Goal: Communication & Community: Answer question/provide support

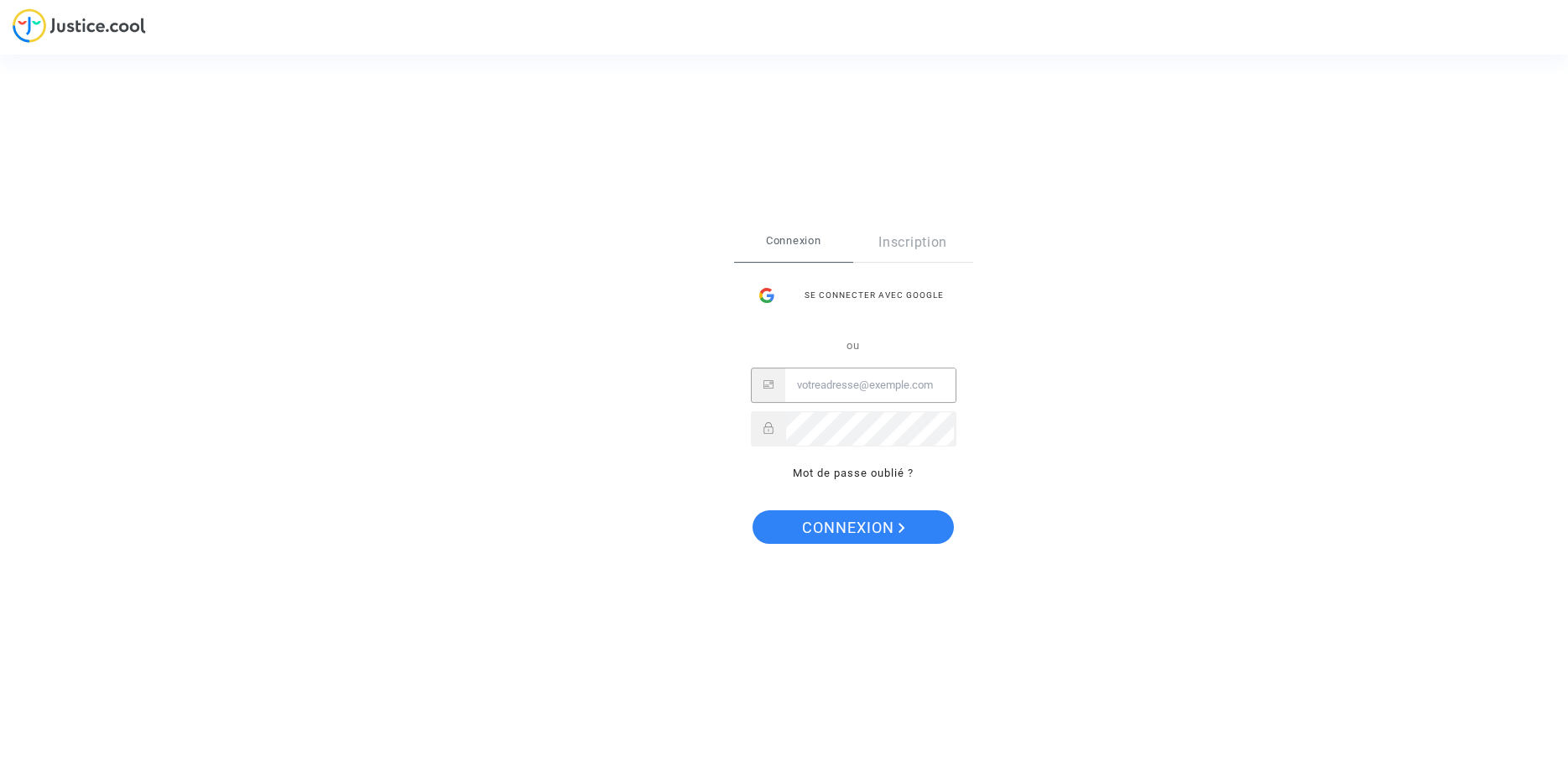
click at [884, 382] on input "Email" at bounding box center [871, 385] width 170 height 33
type input "contact@avocat-fretel.com"
click at [894, 518] on span "Connexion" at bounding box center [853, 527] width 104 height 35
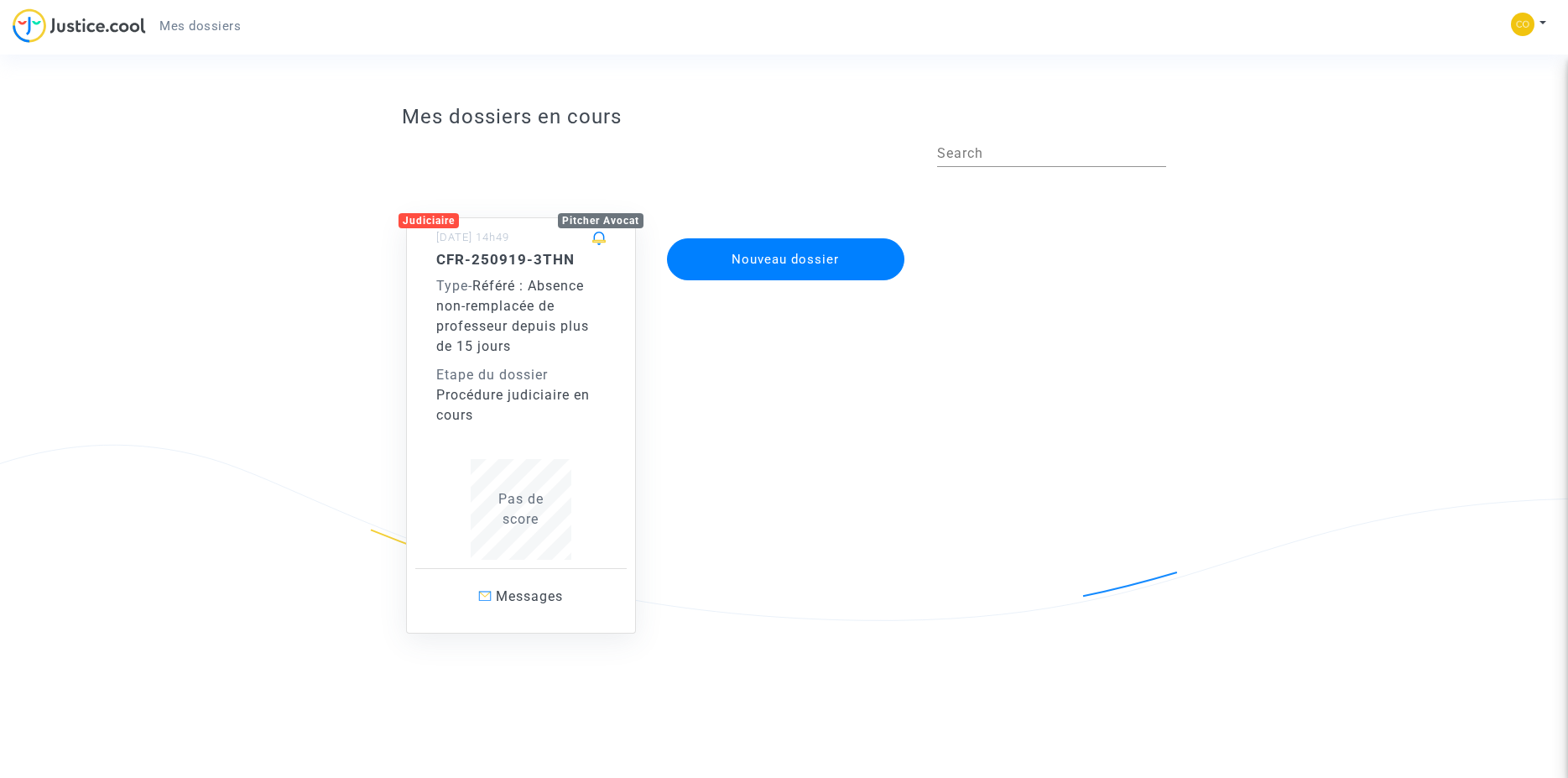
click at [512, 511] on div "Pas de score" at bounding box center [521, 509] width 169 height 41
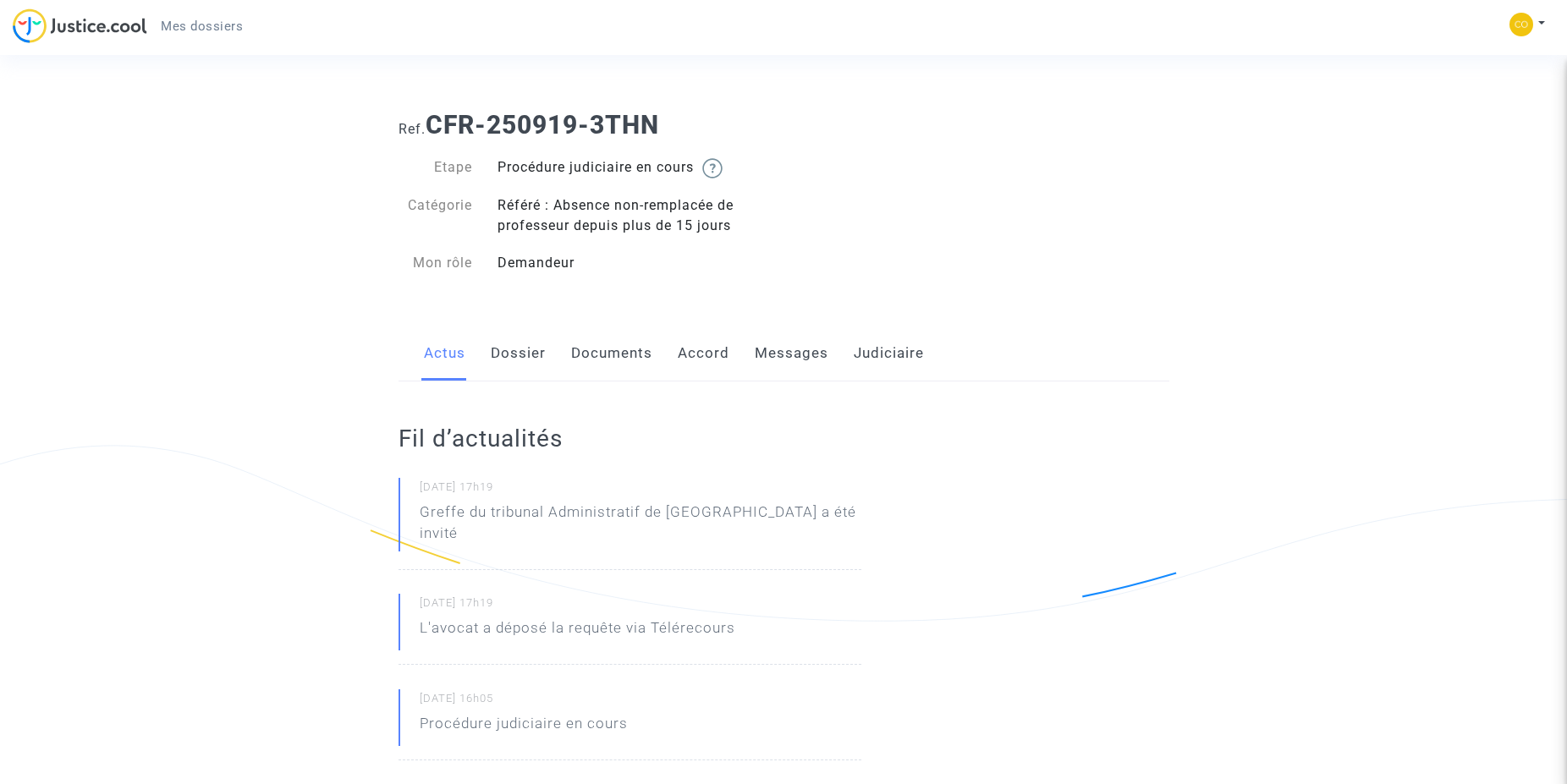
click at [594, 351] on link "Documents" at bounding box center [612, 352] width 81 height 55
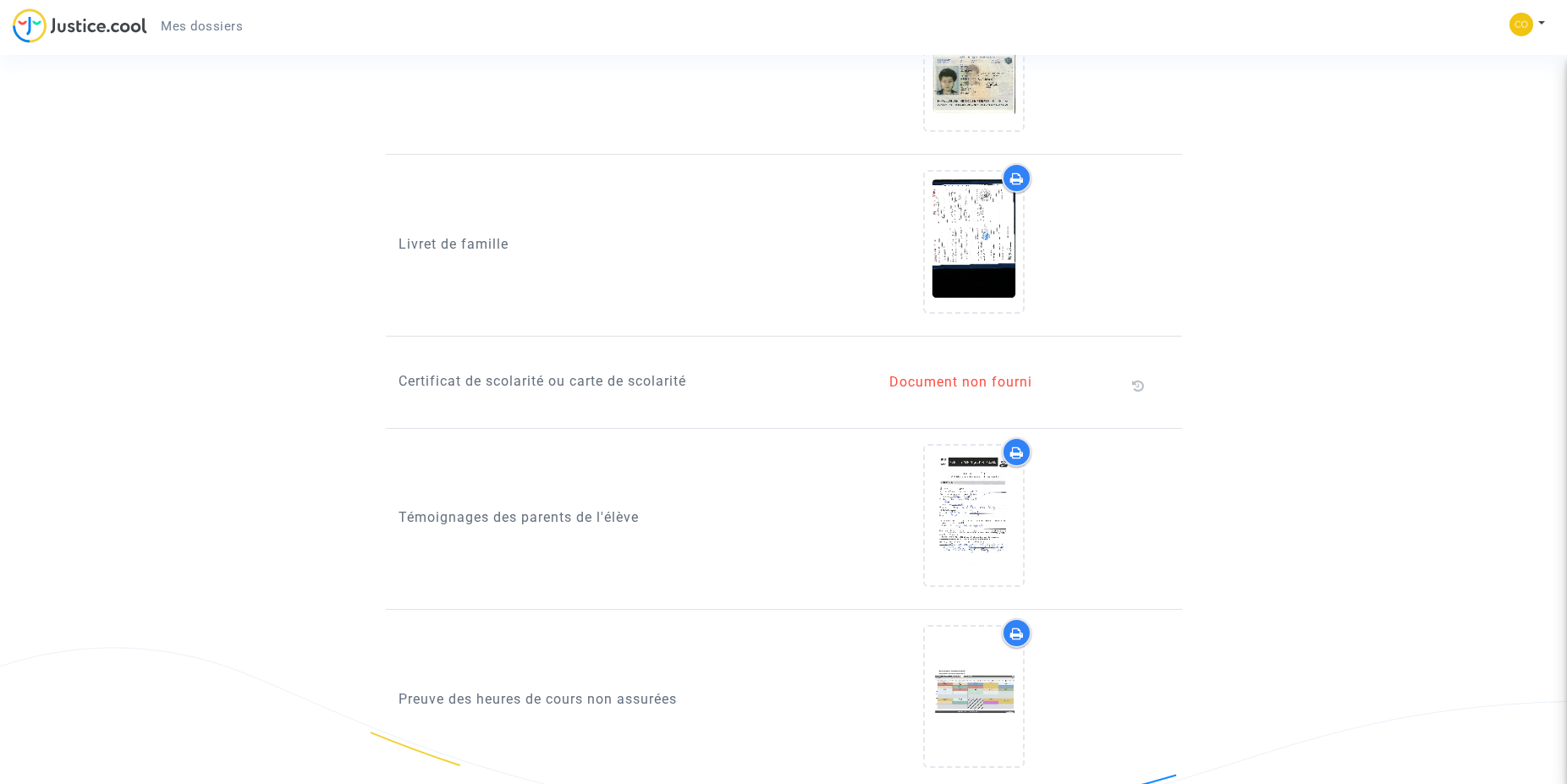
scroll to position [1591, 0]
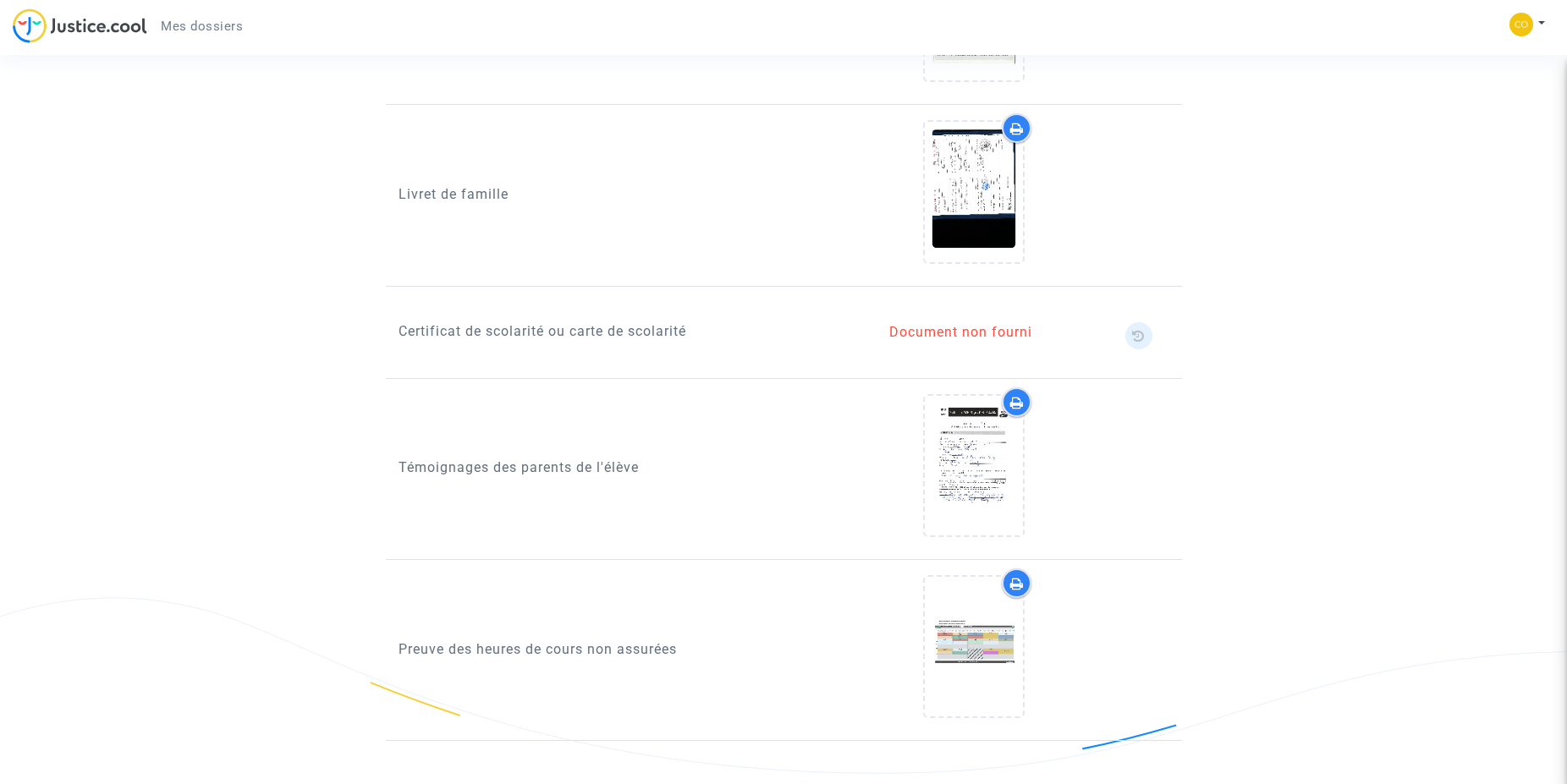
click at [1142, 333] on icon at bounding box center [1139, 335] width 13 height 14
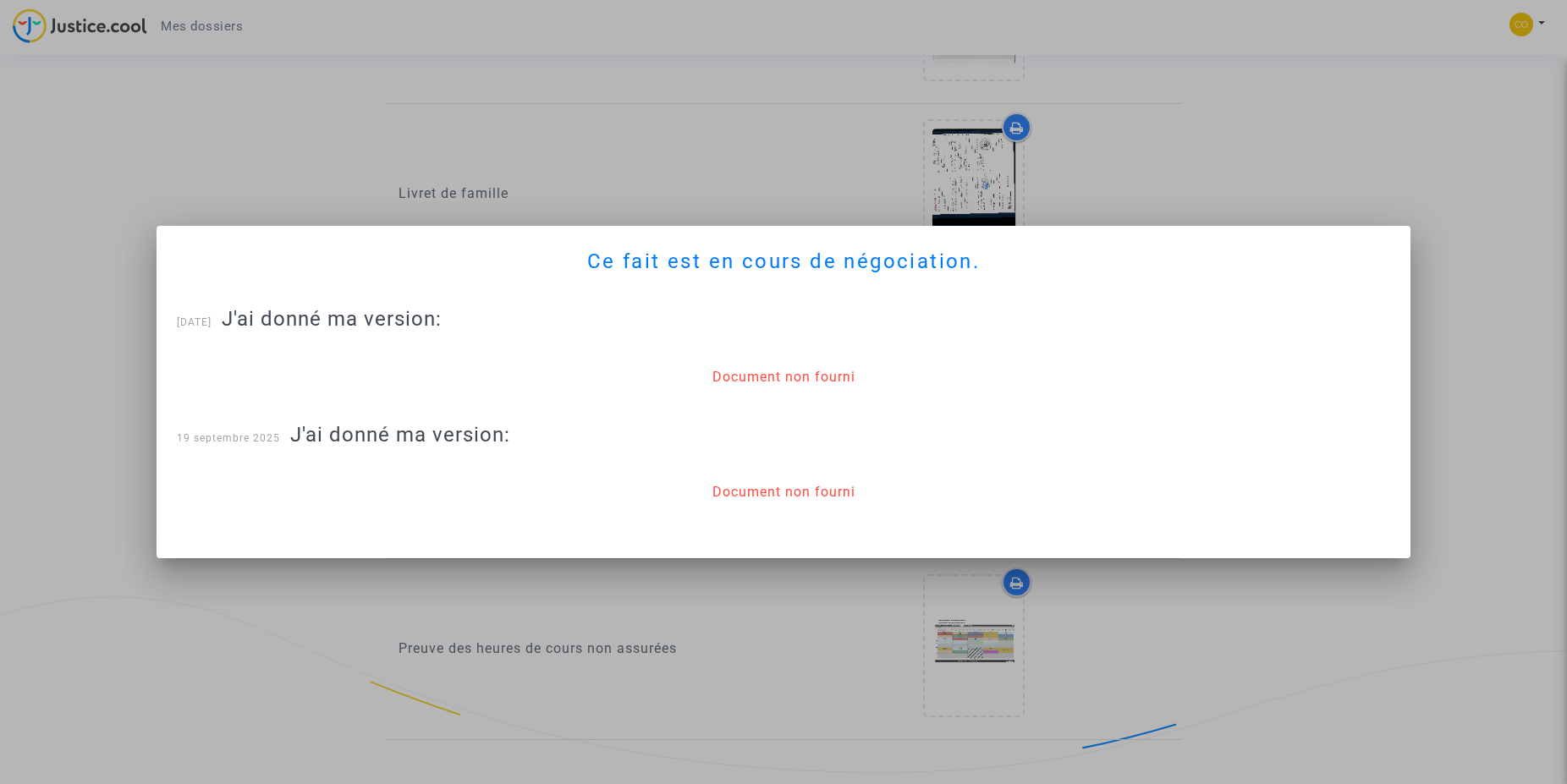
click at [793, 382] on div "Document non fourni" at bounding box center [784, 377] width 143 height 20
click at [1551, 490] on div at bounding box center [784, 392] width 1567 height 784
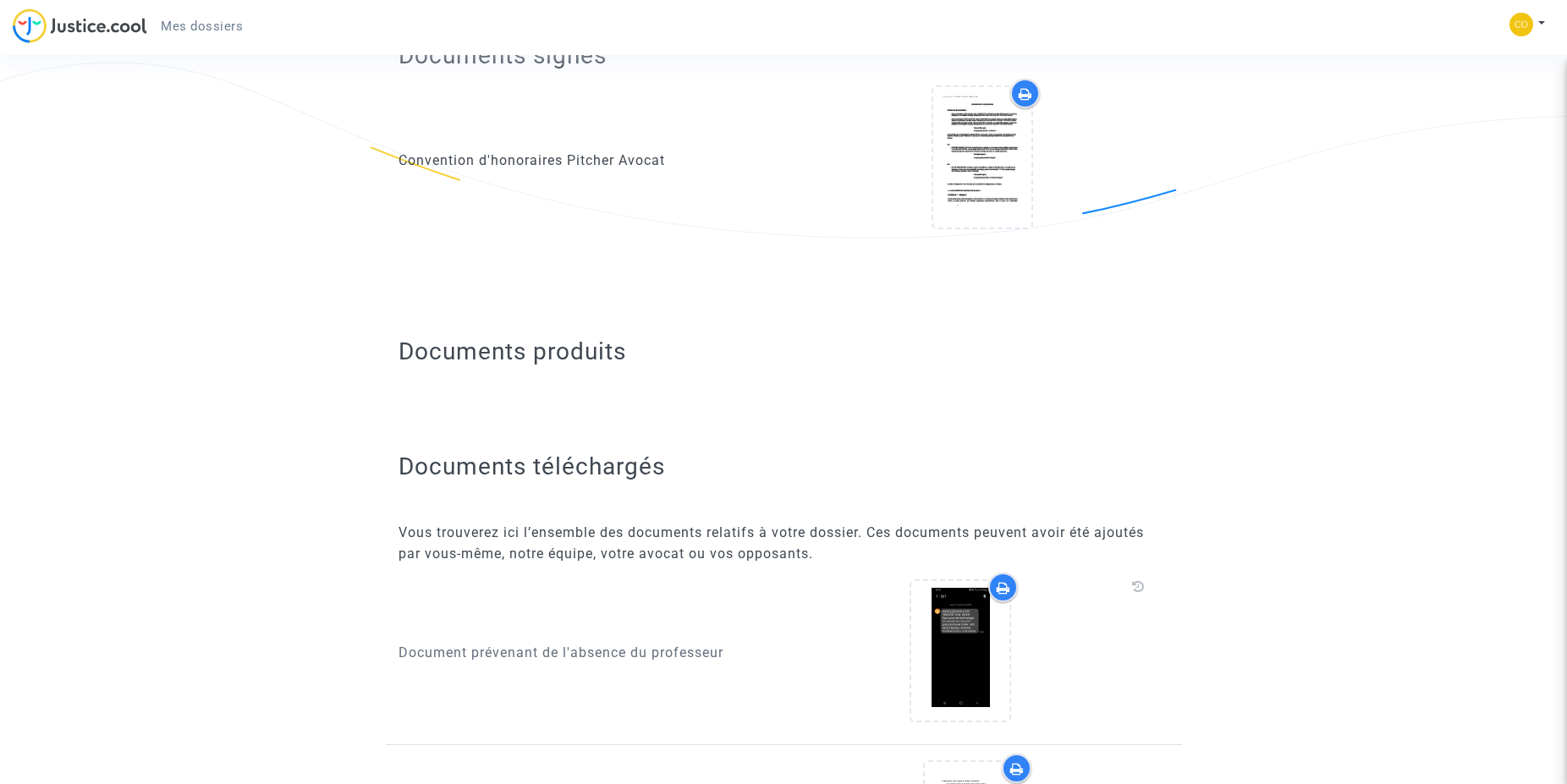
scroll to position [124, 0]
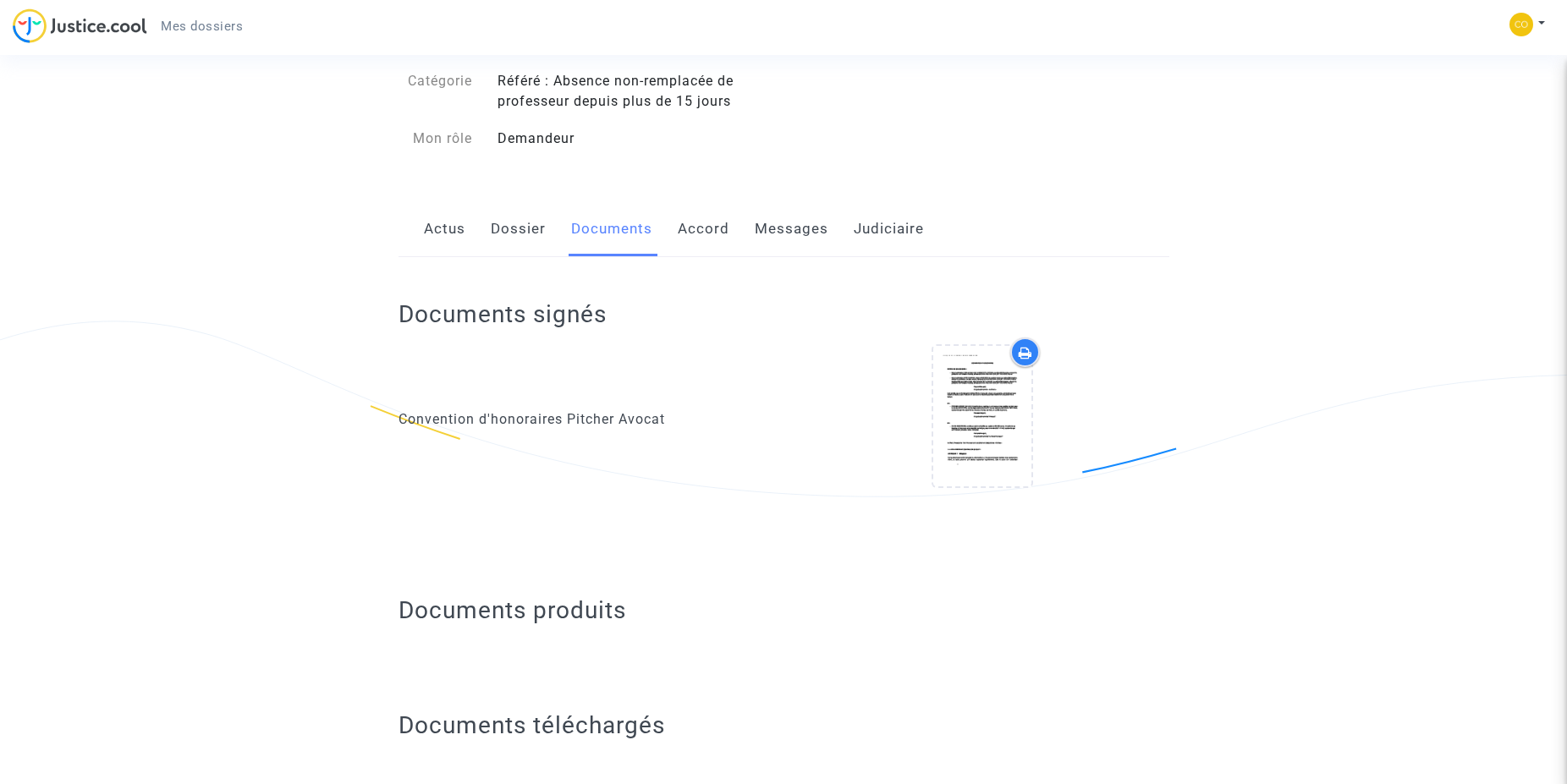
click at [788, 220] on link "Messages" at bounding box center [792, 229] width 74 height 55
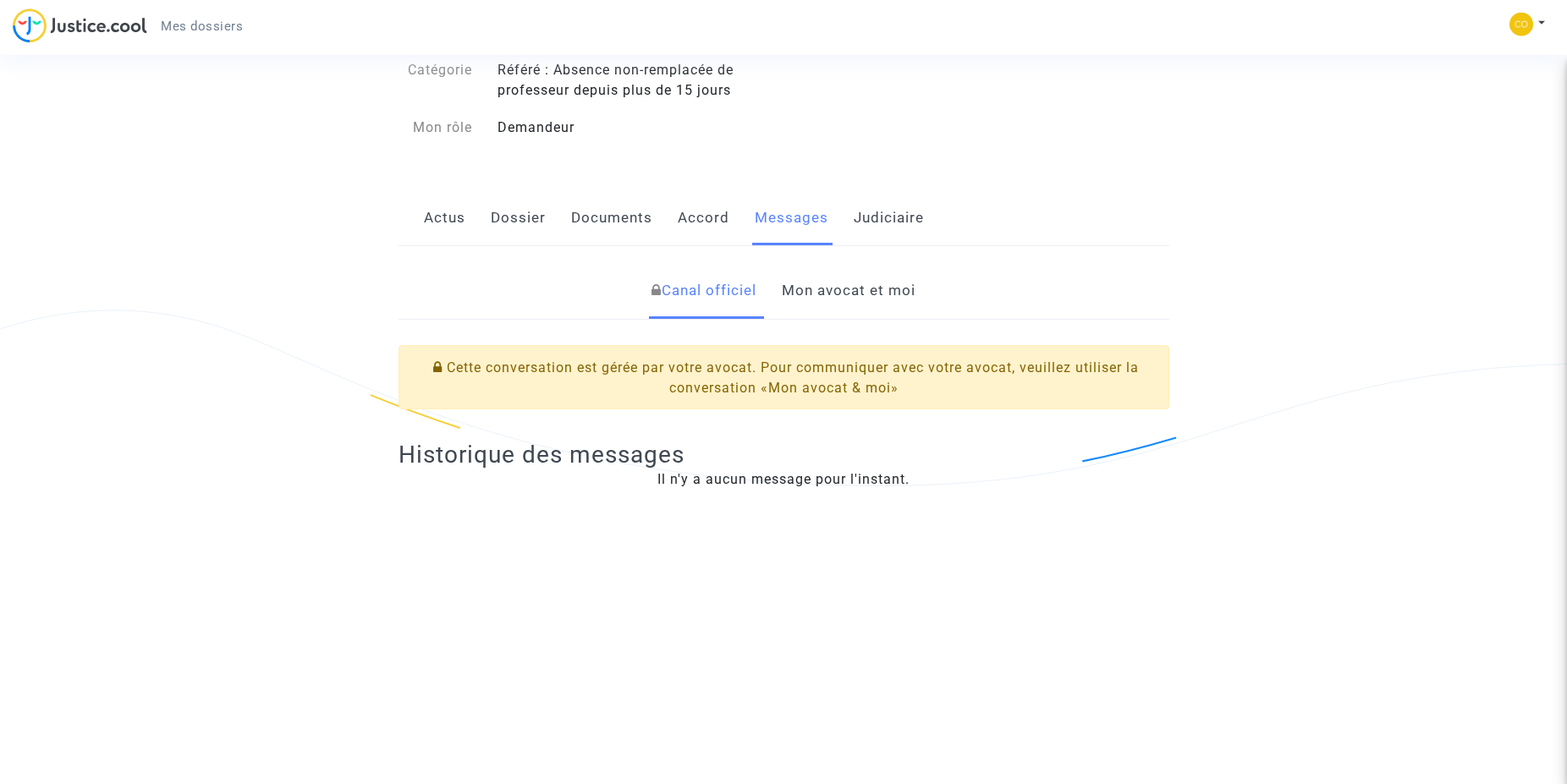
scroll to position [173, 0]
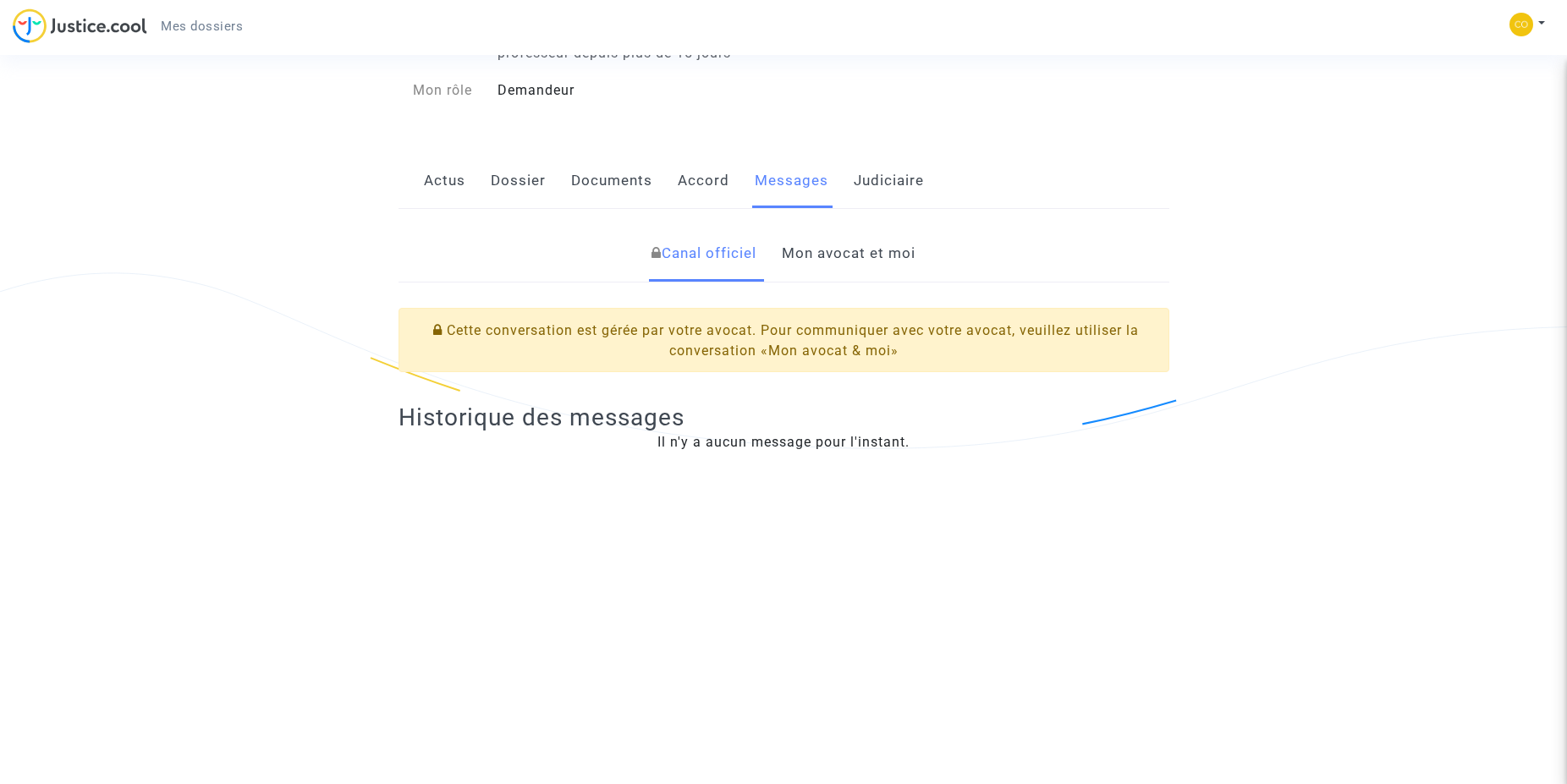
click at [853, 254] on link "Mon avocat et moi" at bounding box center [848, 253] width 134 height 55
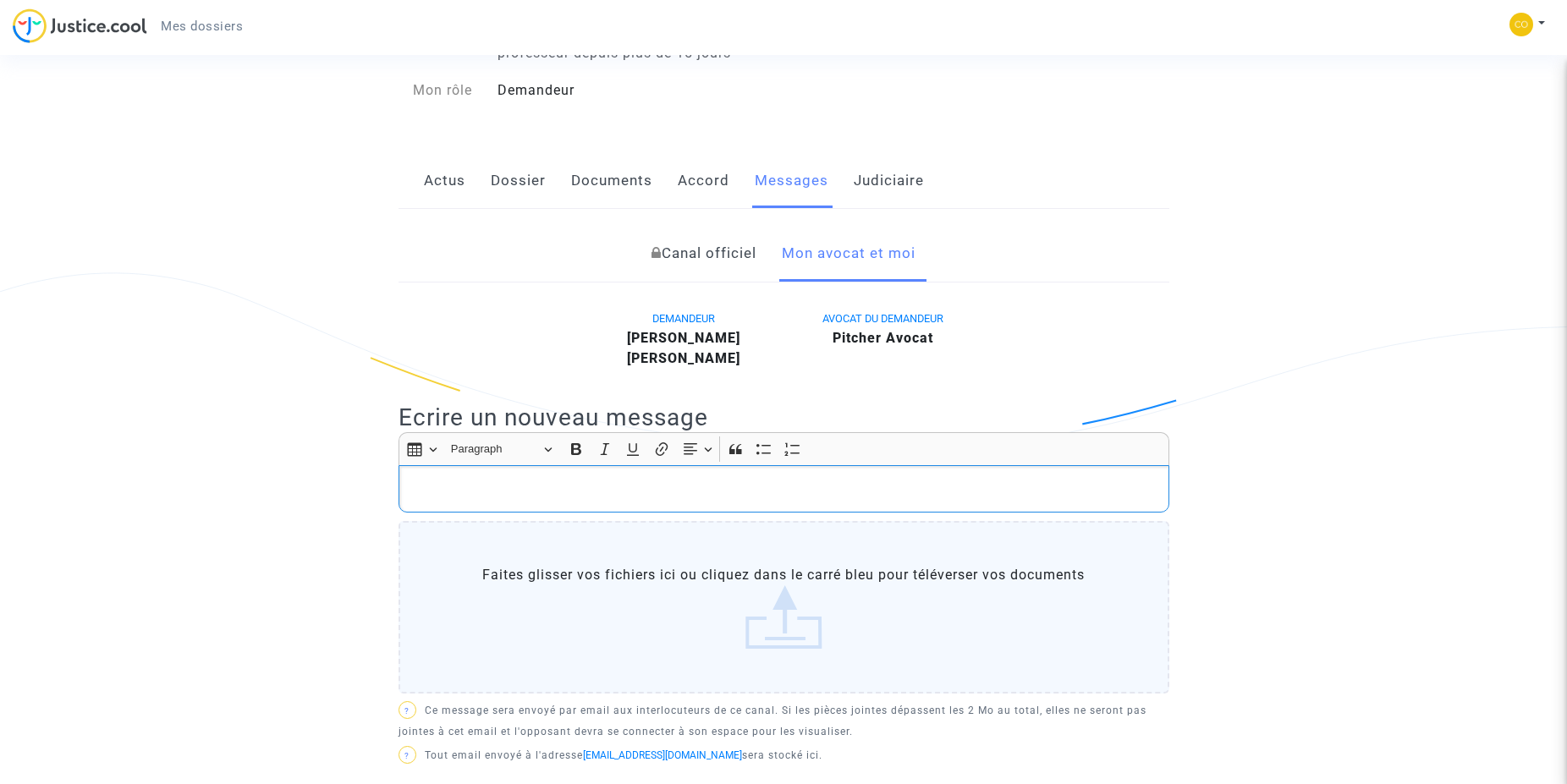
click at [581, 474] on div "Rich Text Editor, main" at bounding box center [784, 489] width 771 height 47
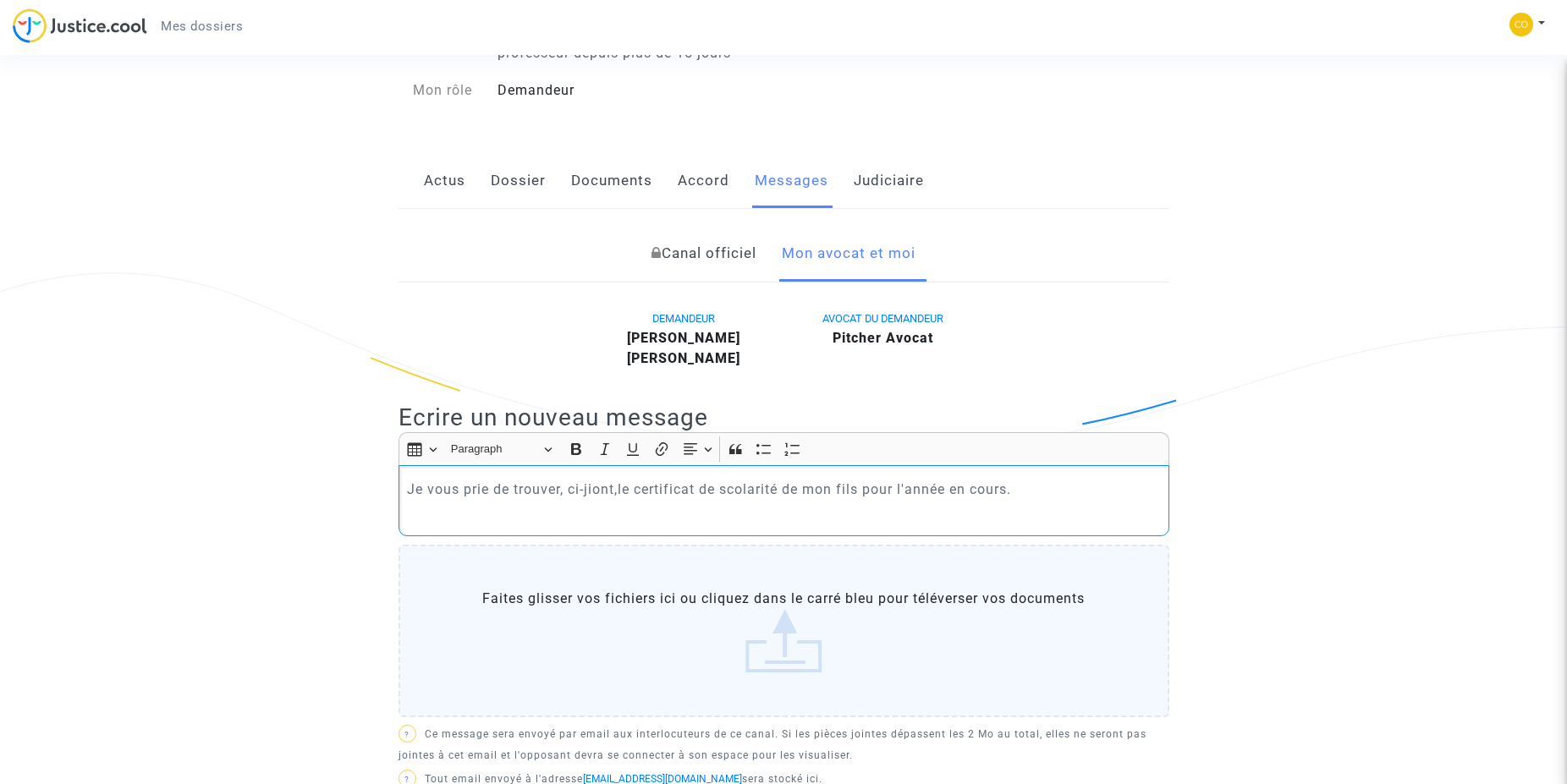
click at [603, 489] on p "Je vous prie de trouver, ci-jiont,le certificat de scolarité de mon fils pour l…" at bounding box center [784, 489] width 754 height 21
click at [785, 635] on label "Faites glisser vos fichiers ici ou cliquez dans le carré bleu pour téléverser v…" at bounding box center [784, 631] width 771 height 173
click at [0, 0] on input "Faites glisser vos fichiers ici ou cliquez dans le carré bleu pour téléverser v…" at bounding box center [0, 0] width 0 height 0
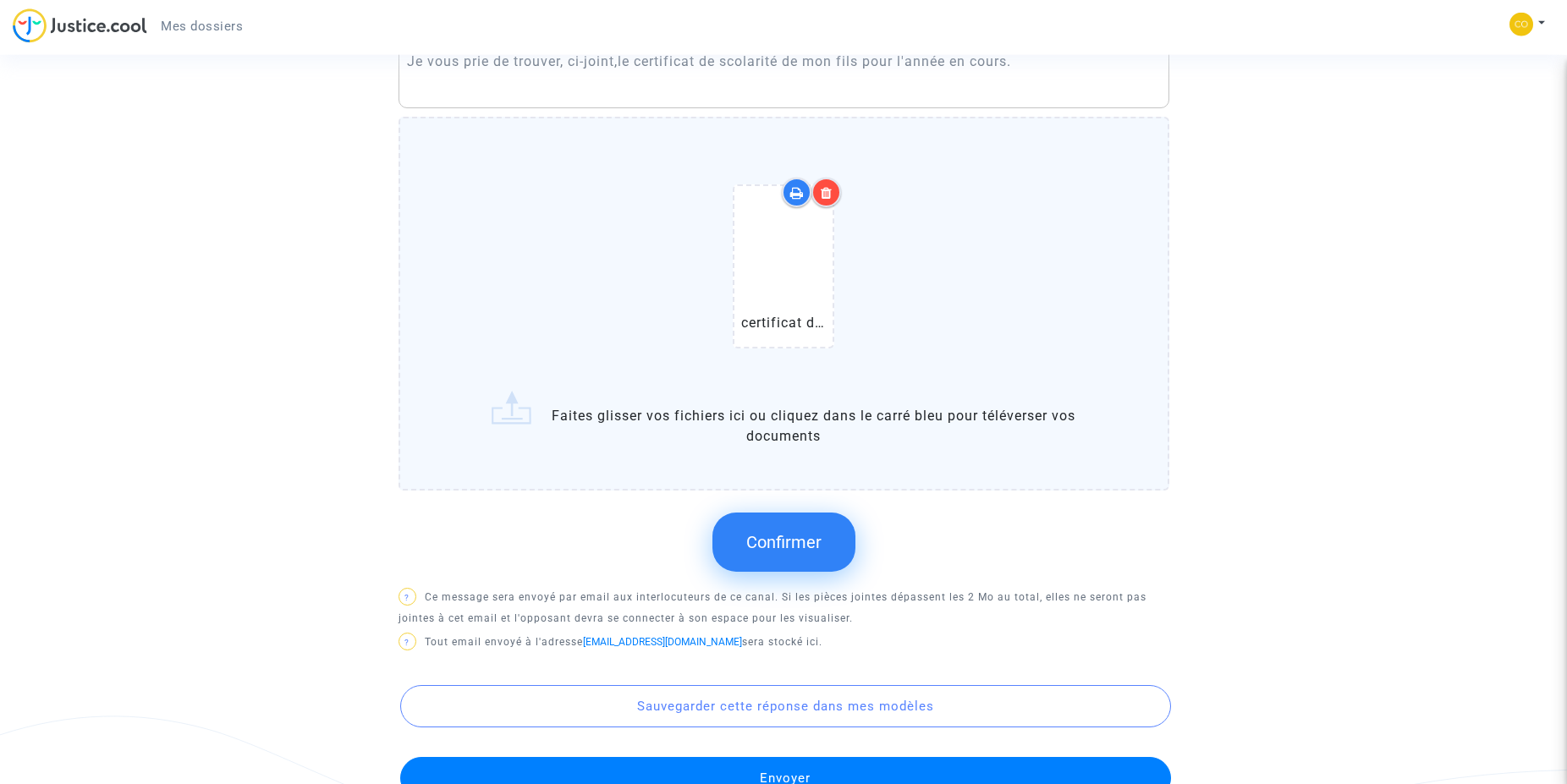
scroll to position [690, 0]
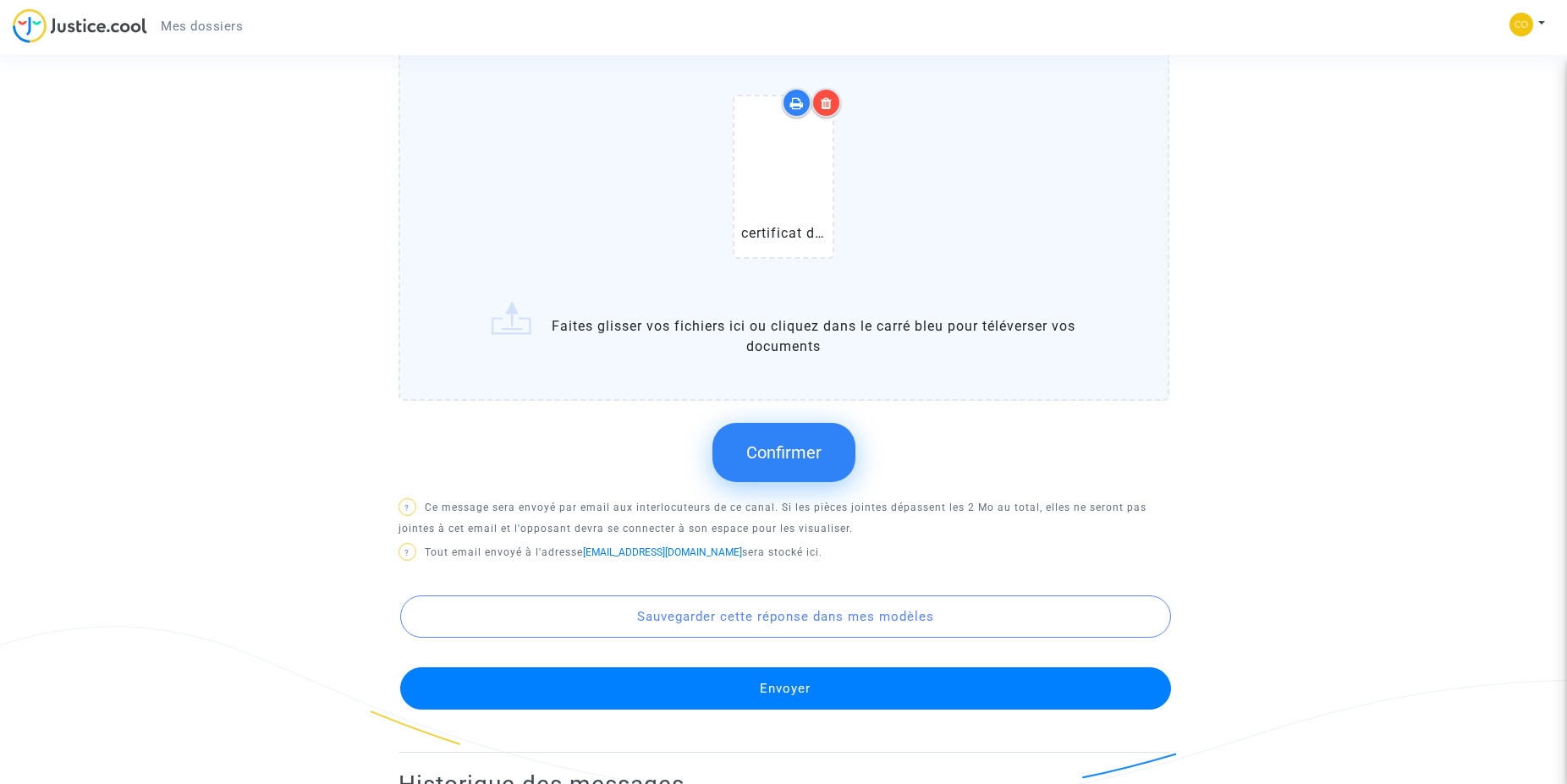
click at [809, 455] on span "Confirmer" at bounding box center [784, 452] width 75 height 20
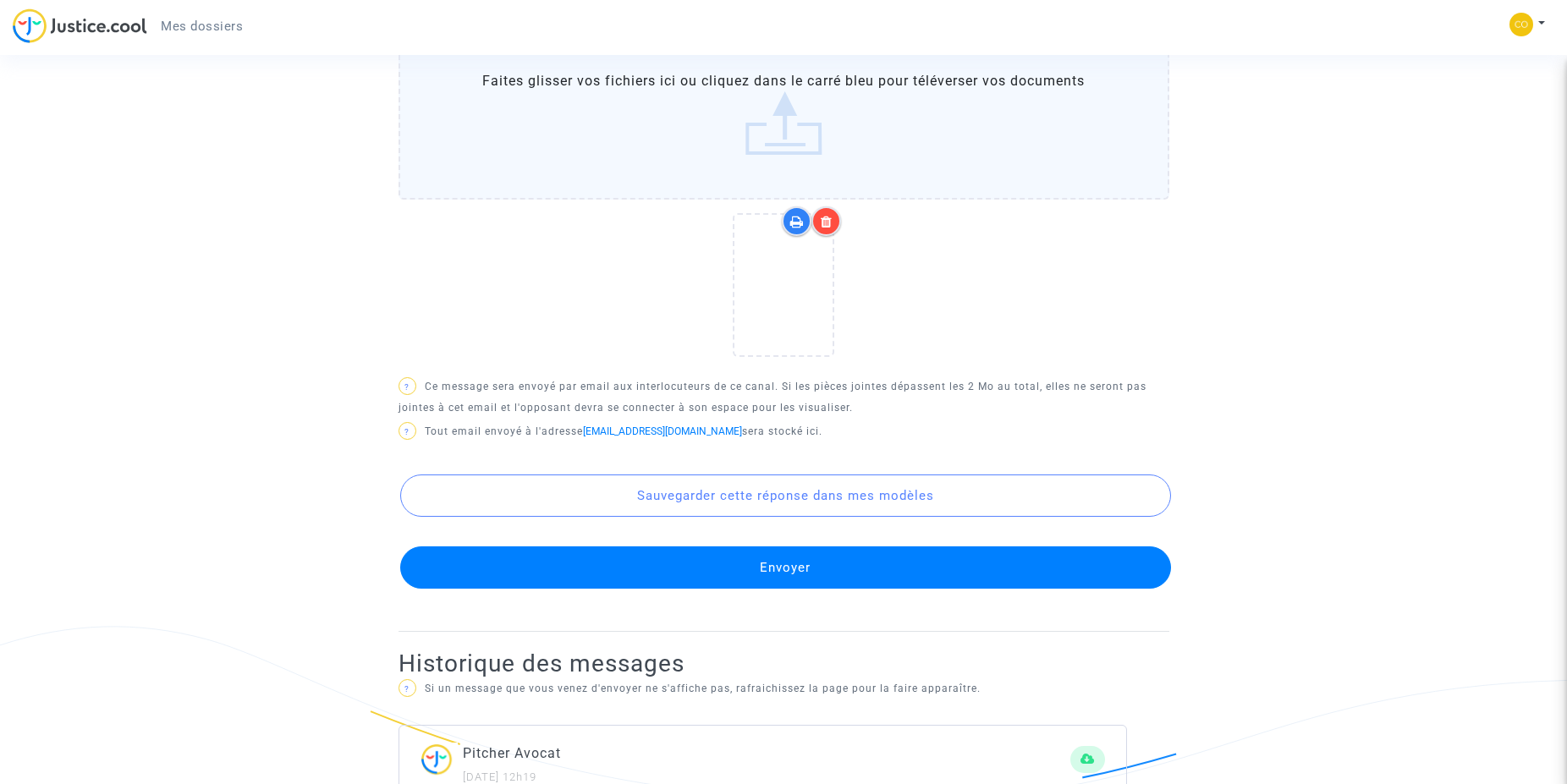
click at [873, 574] on button "Envoyer" at bounding box center [785, 568] width 771 height 43
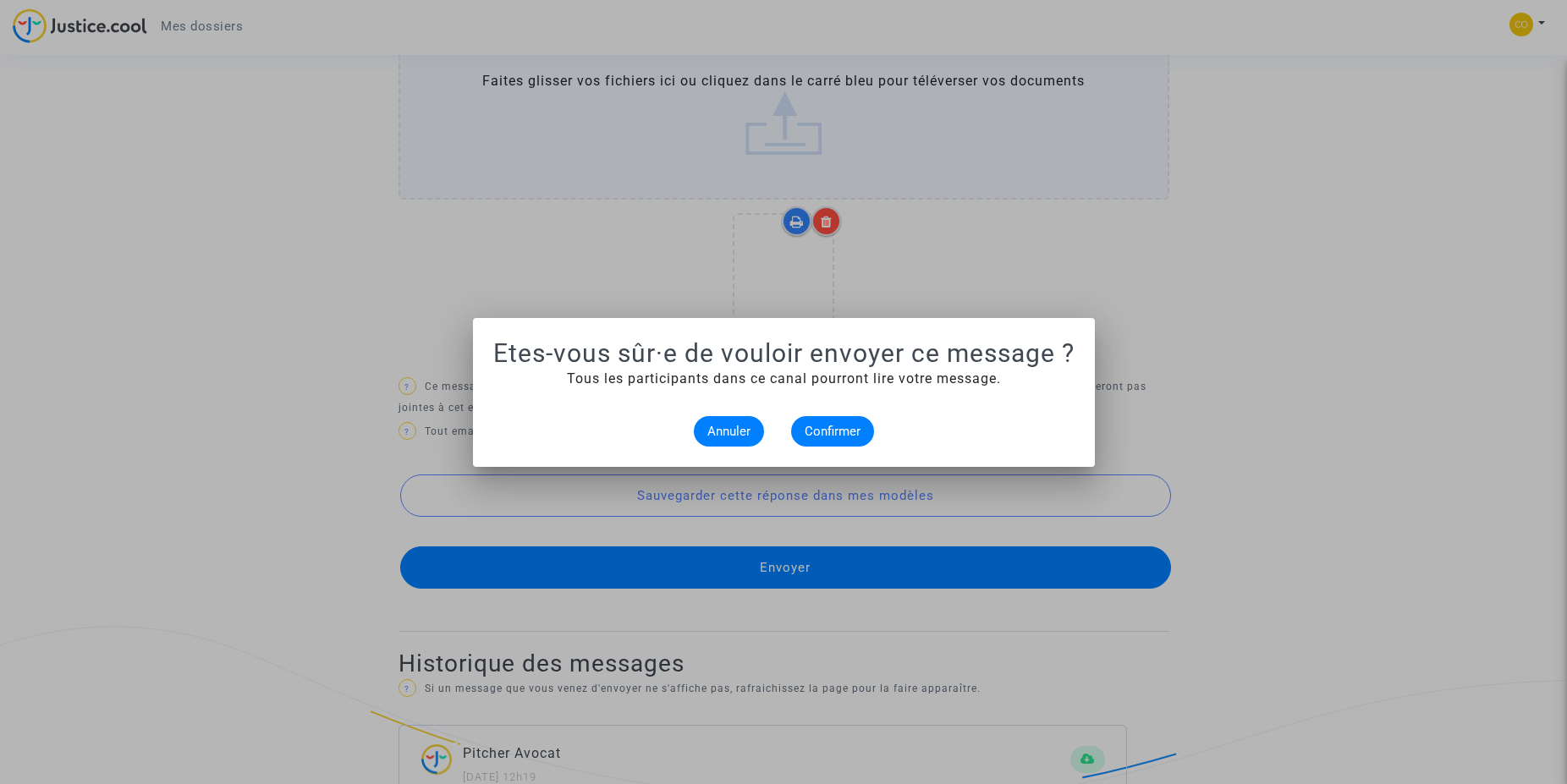
scroll to position [0, 0]
click at [839, 424] on span "Confirmer" at bounding box center [833, 432] width 55 height 15
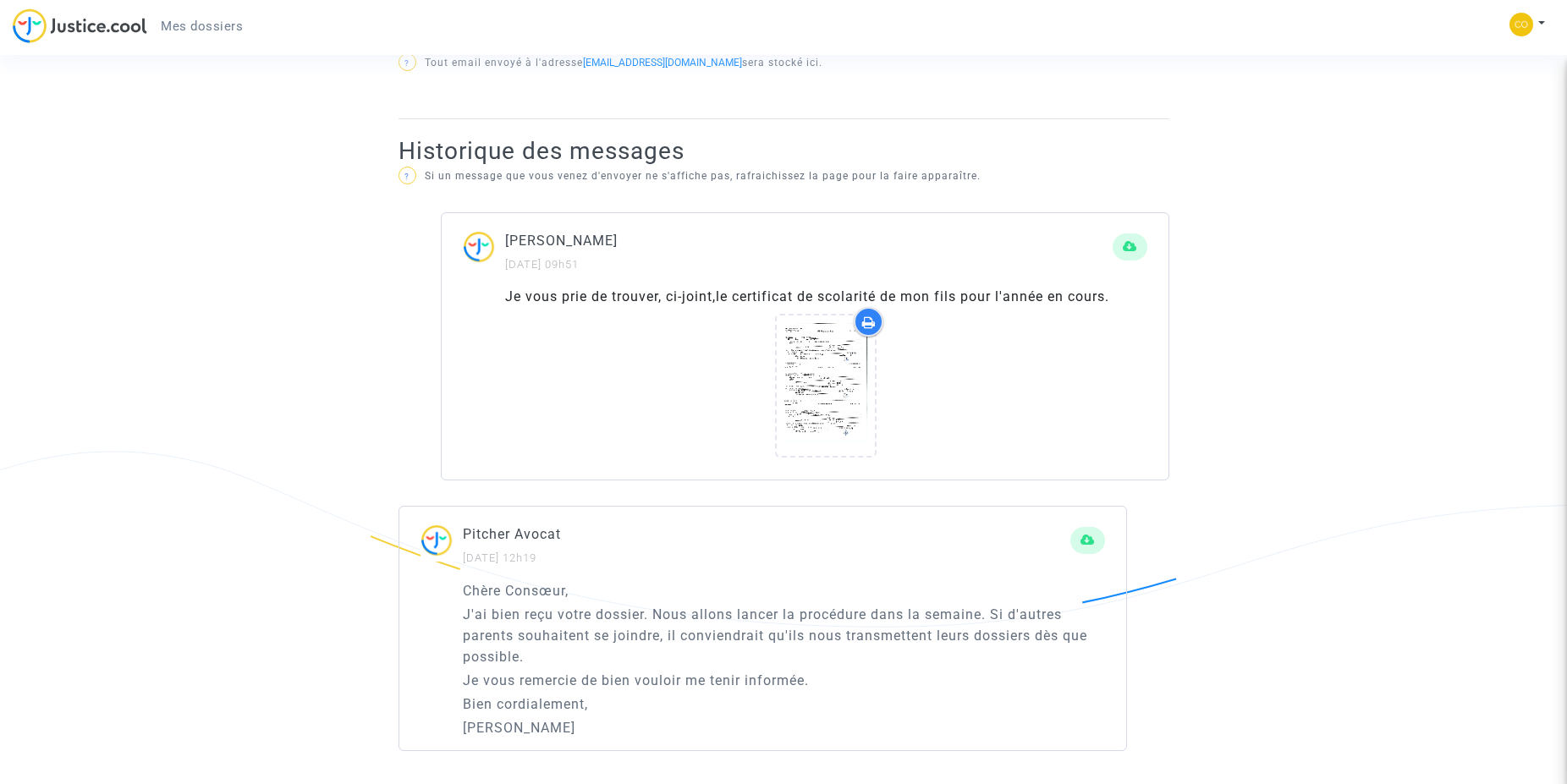
scroll to position [866, 0]
click at [776, 645] on p "J'ai bien reçu votre dossier. Nous allons lancer la procédure dans la semaine. …" at bounding box center [784, 635] width 643 height 64
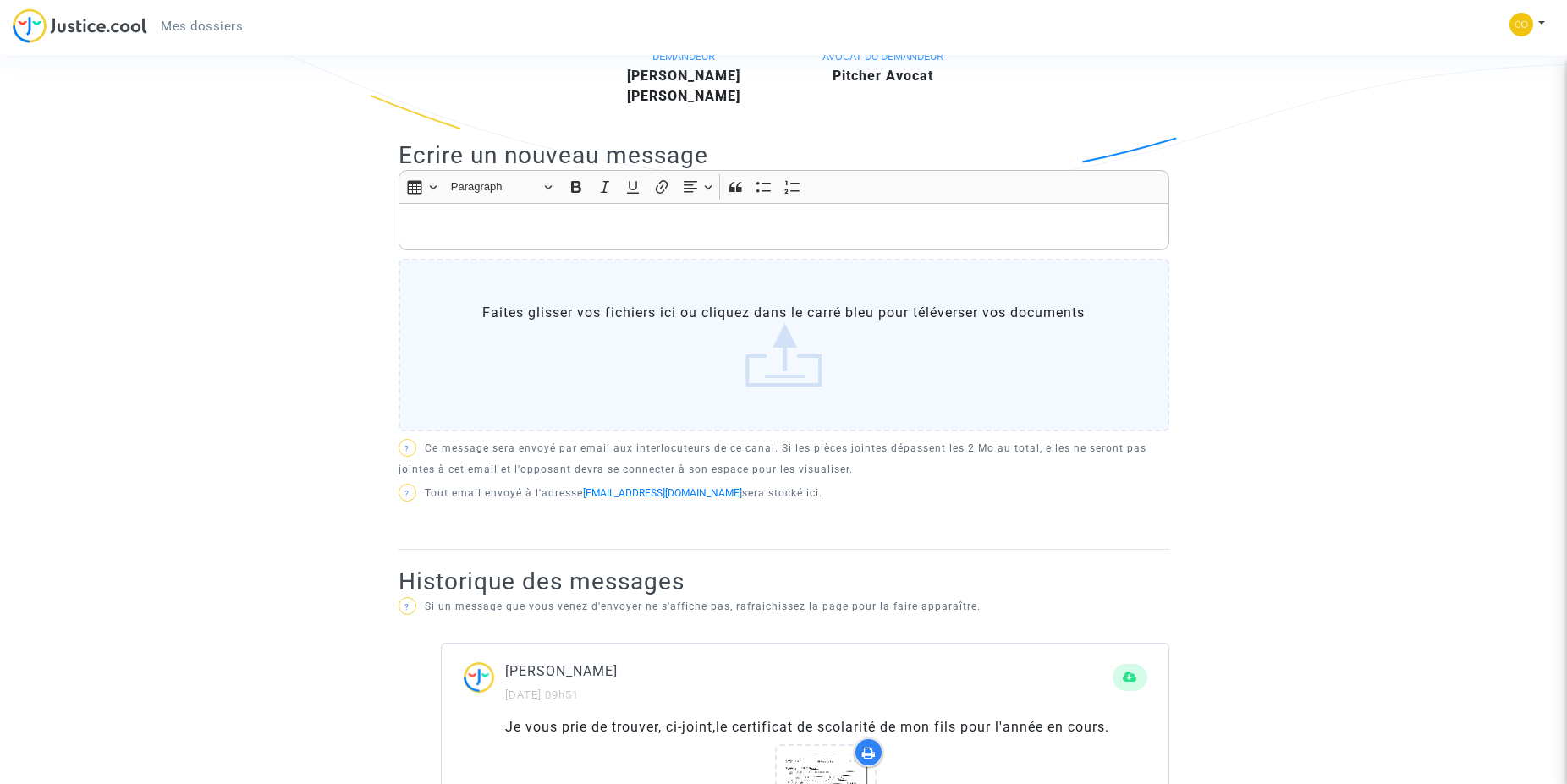
scroll to position [349, 0]
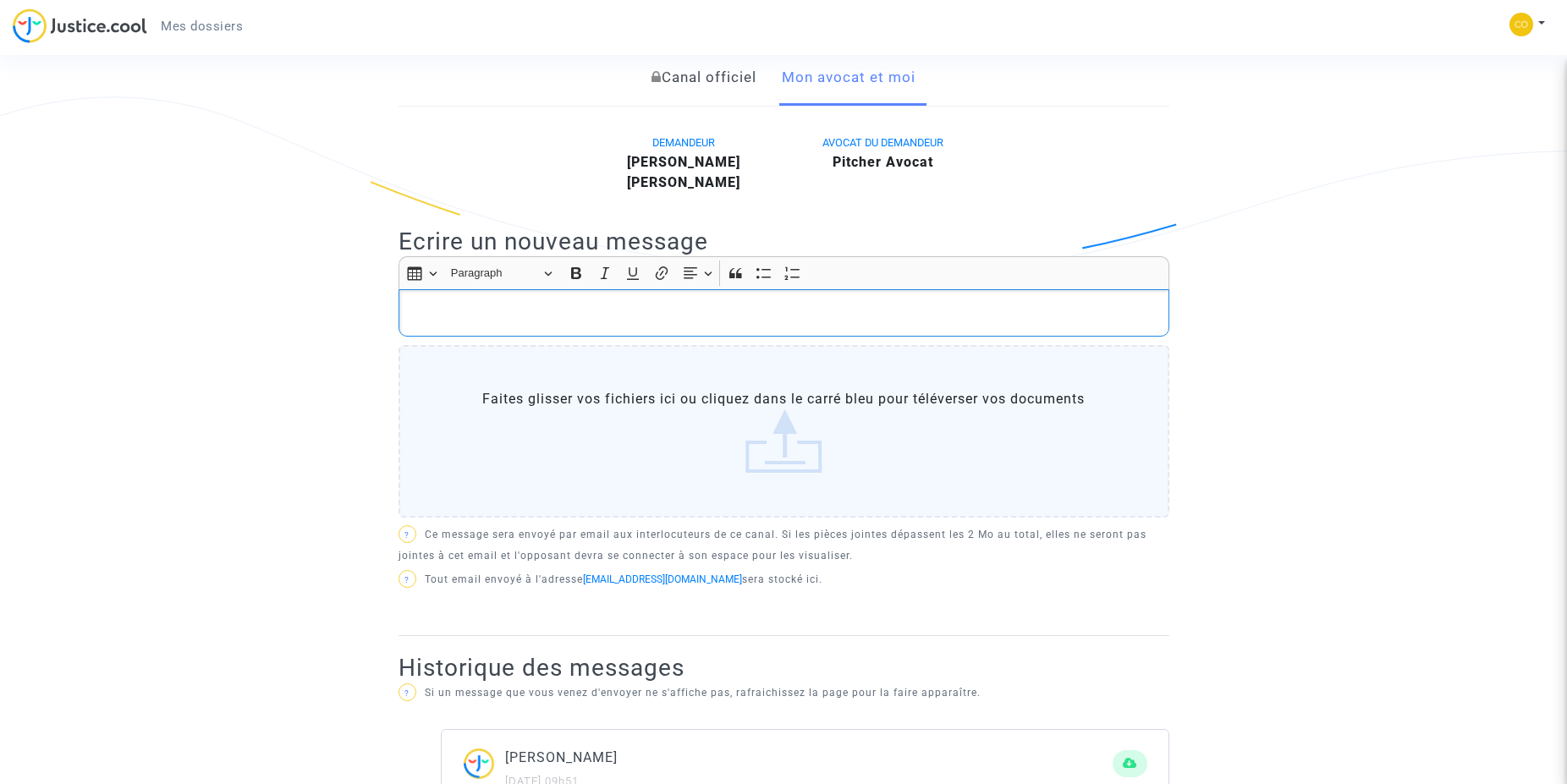
click at [503, 301] on div "Rich Text Editor, main" at bounding box center [784, 313] width 771 height 47
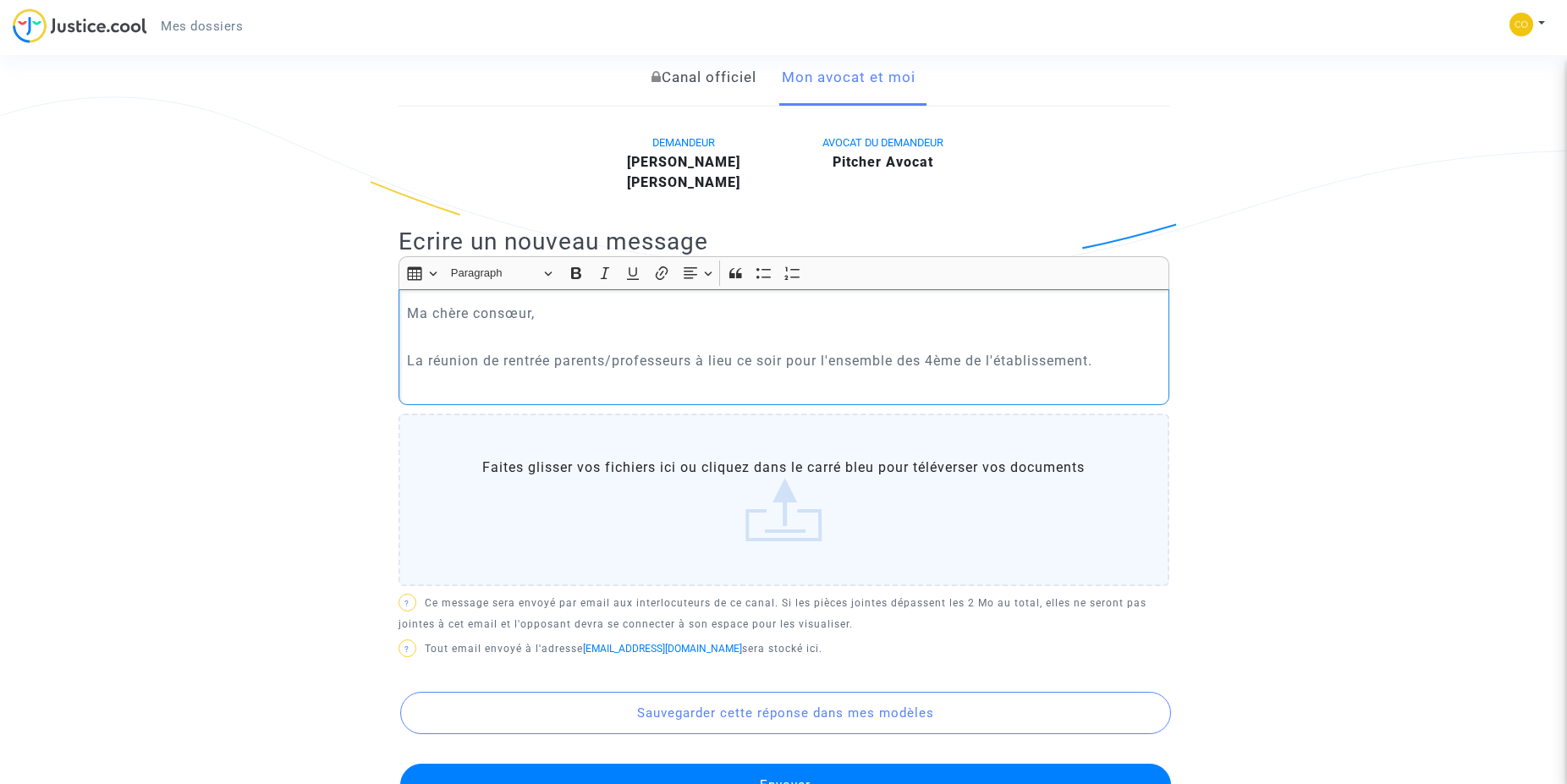
click at [1123, 369] on p "La réunion de rentrée parents/professeurs à lieu ce soir pour l'ensemble des 4è…" at bounding box center [784, 371] width 754 height 43
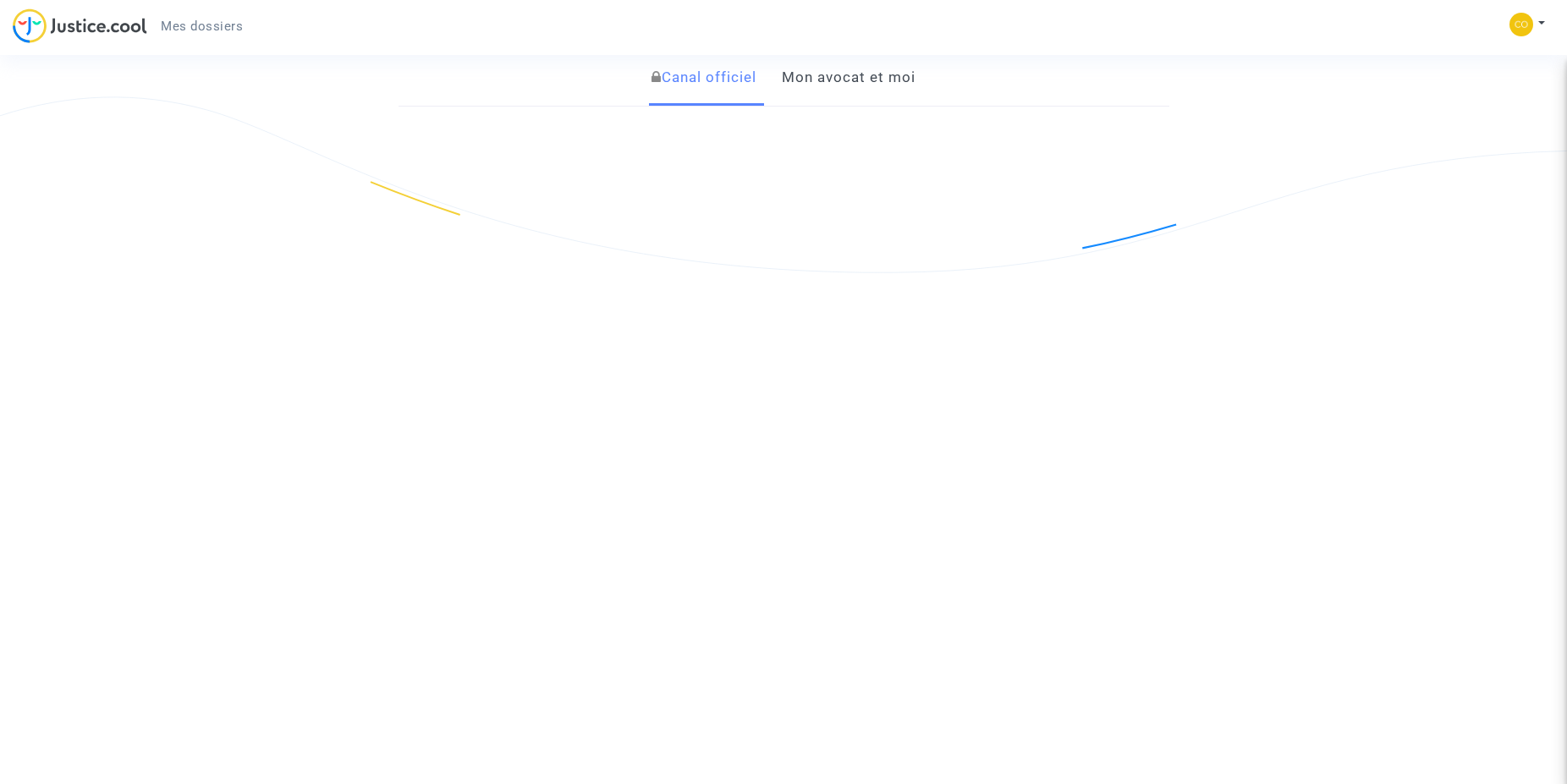
scroll to position [173, 0]
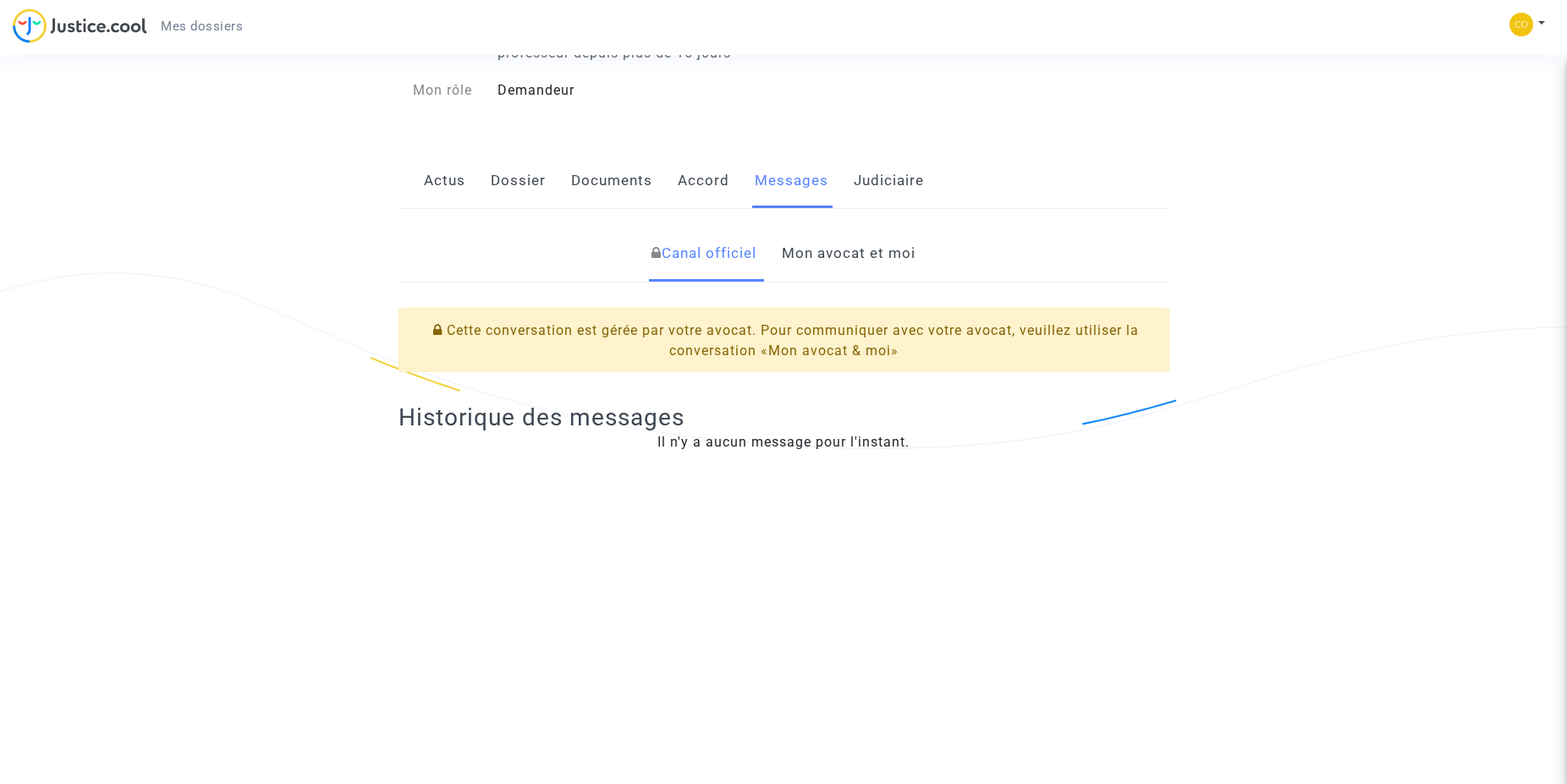
click at [831, 251] on link "Mon avocat et moi" at bounding box center [848, 253] width 134 height 55
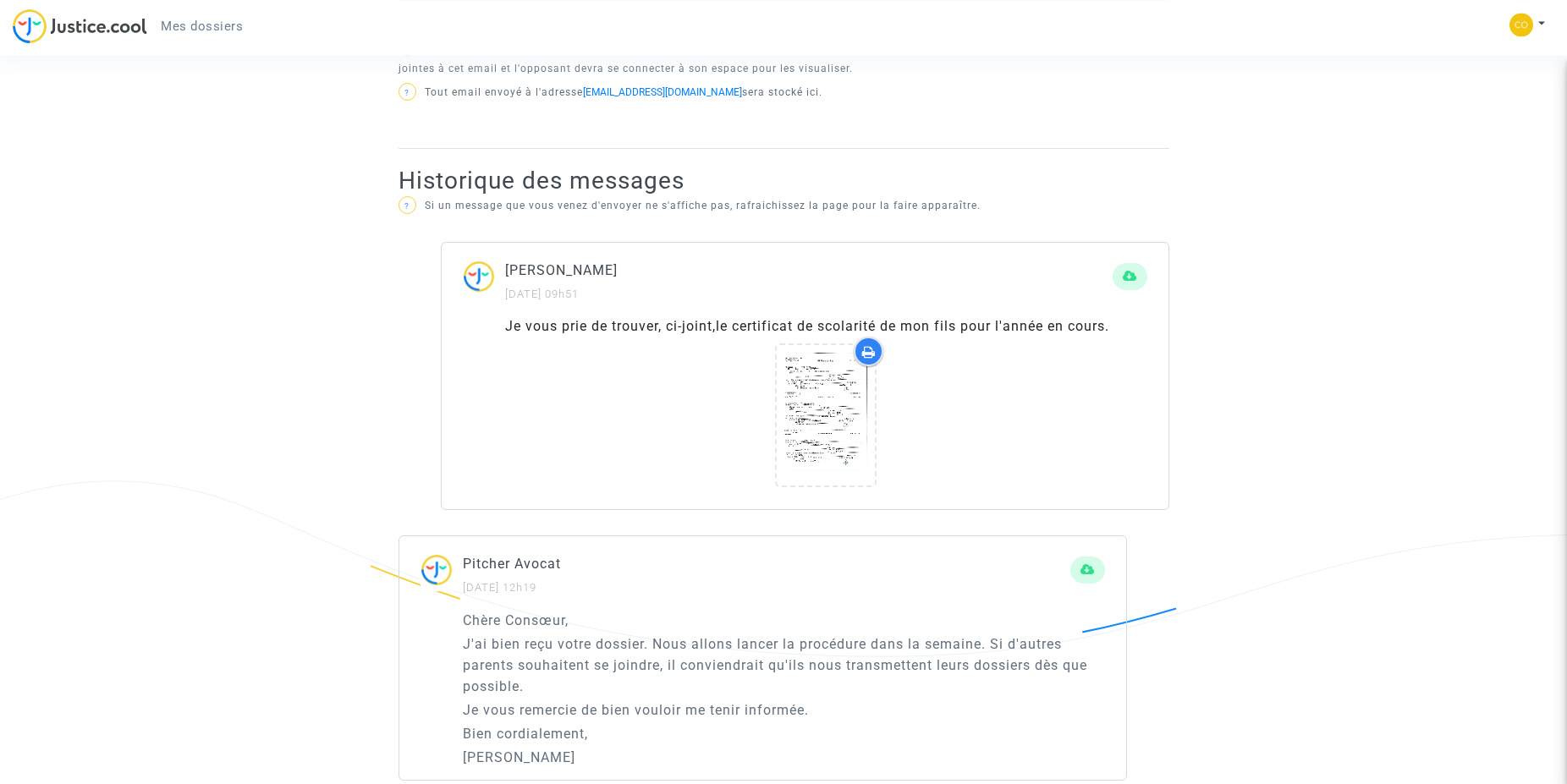
scroll to position [866, 0]
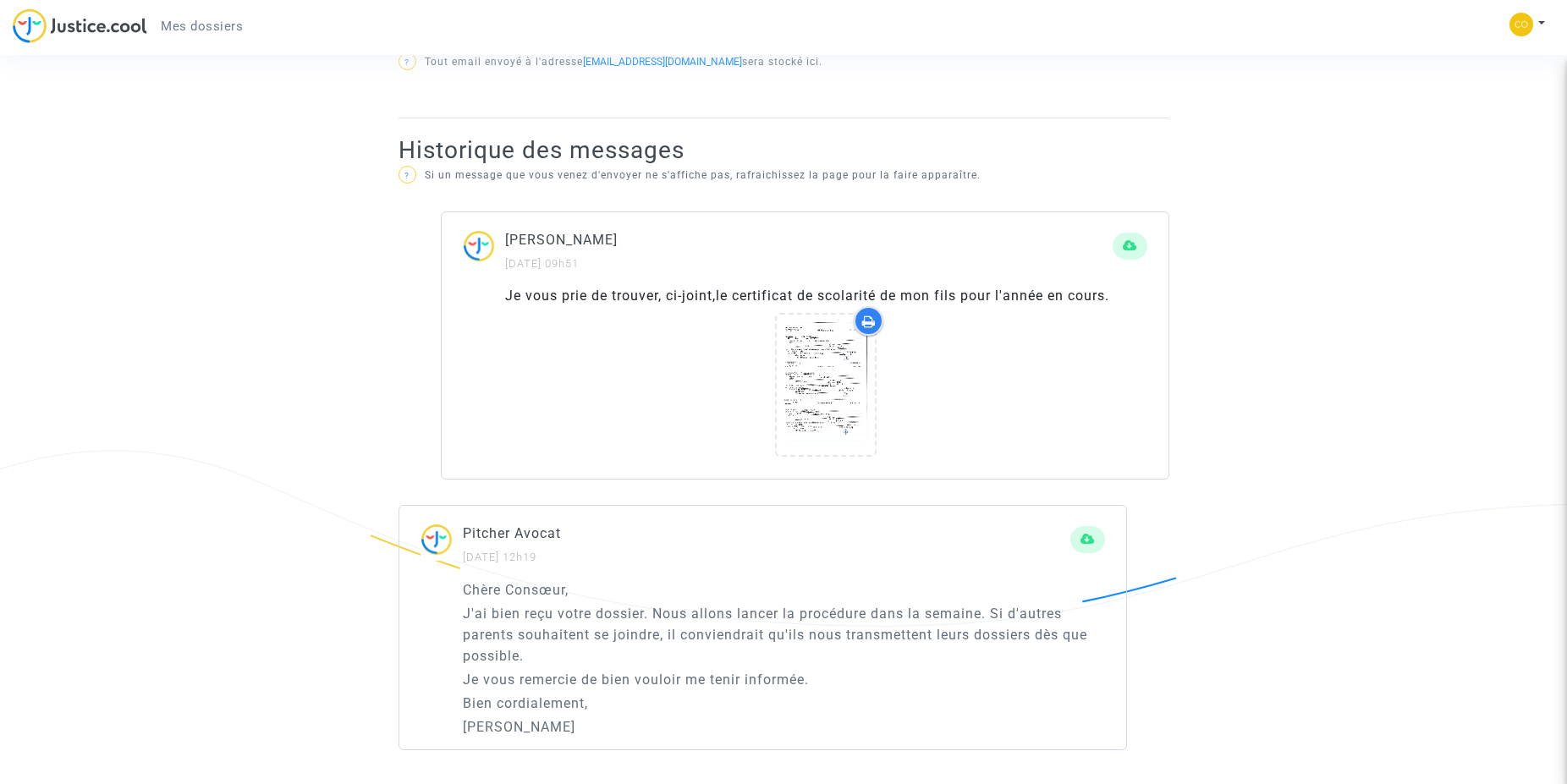
click at [689, 608] on p "J'ai bien reçu votre dossier. Nous allons lancer la procédure dans la semaine. …" at bounding box center [784, 635] width 643 height 64
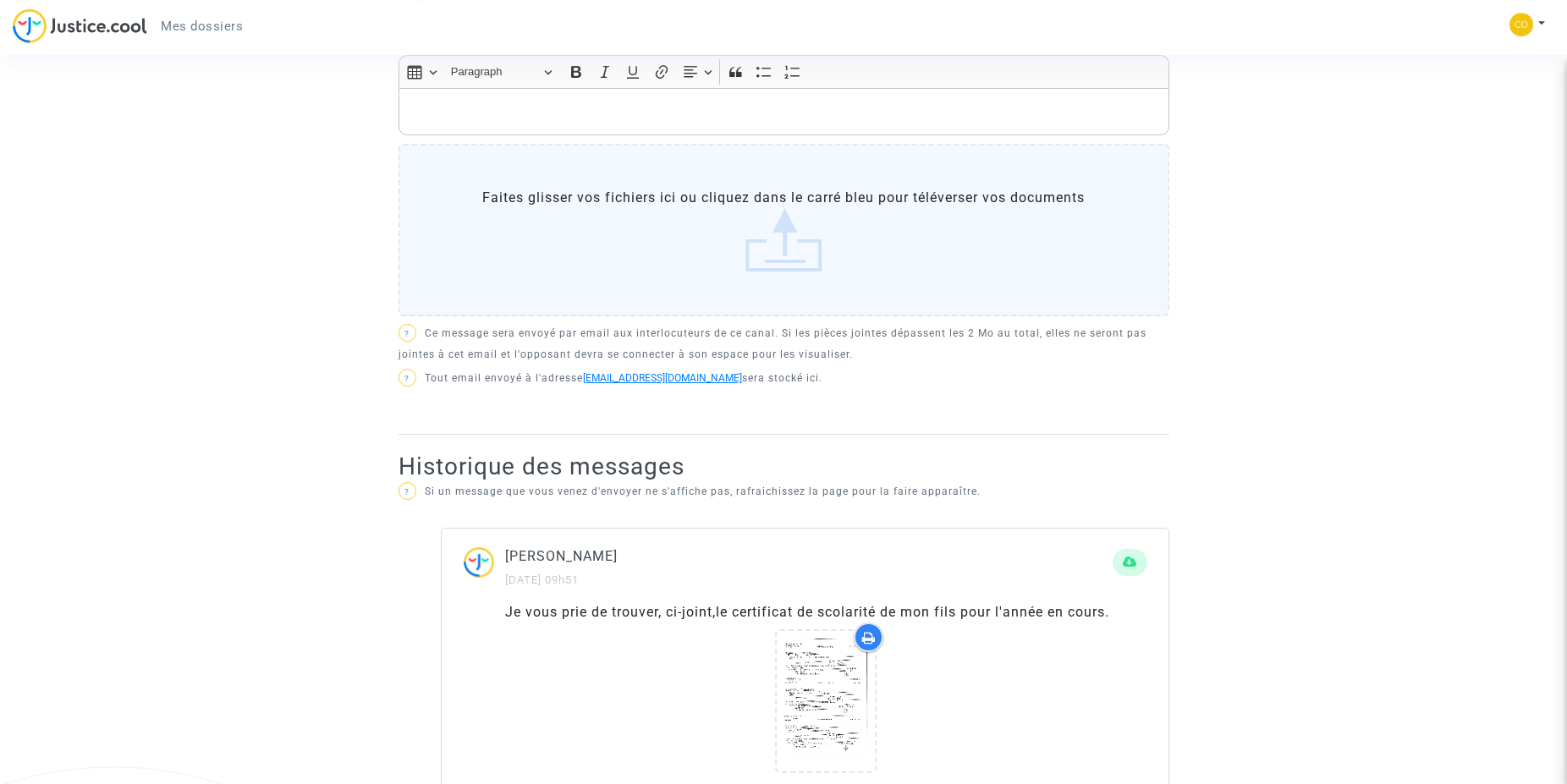
scroll to position [349, 0]
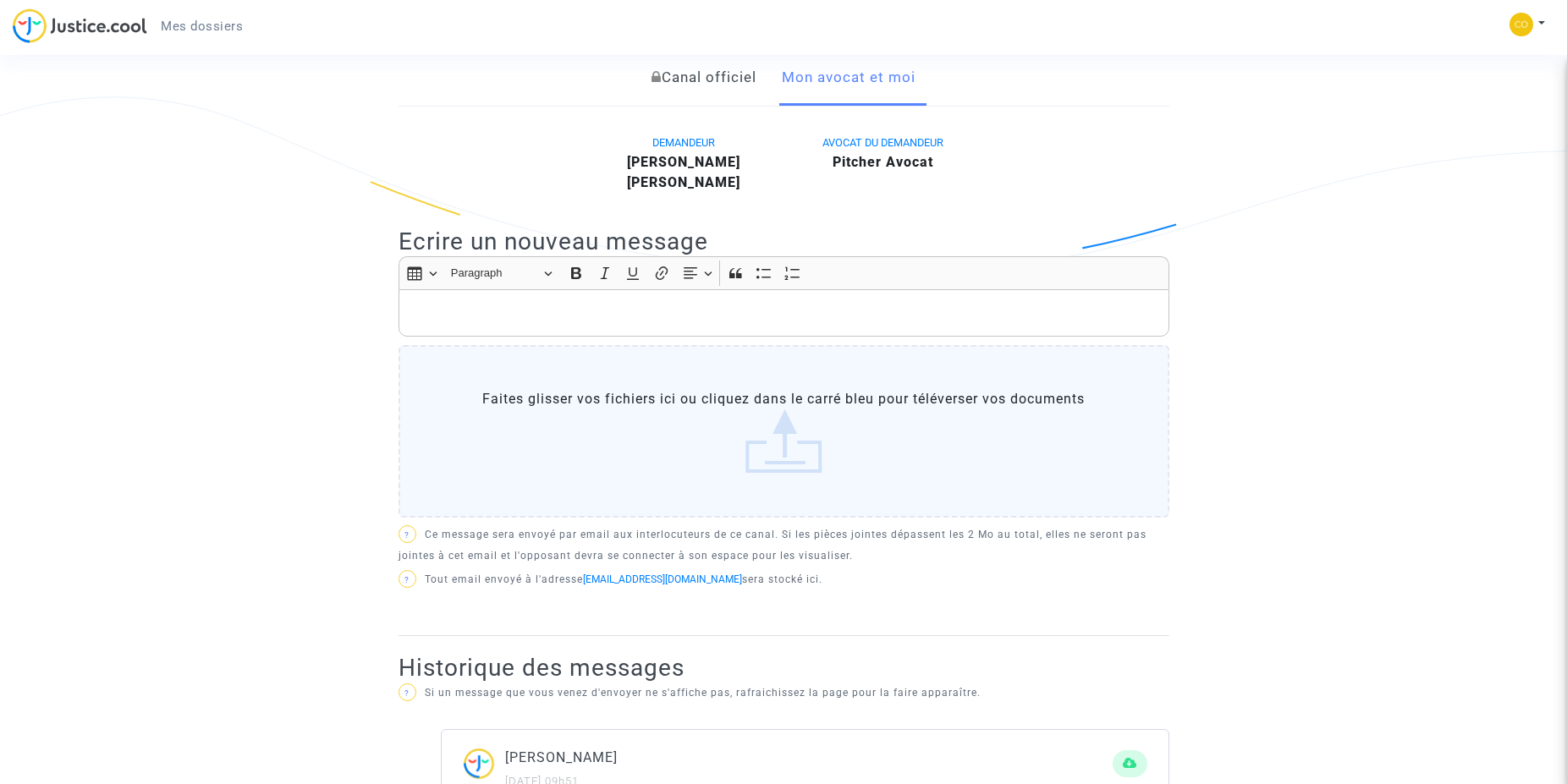
click at [454, 298] on div "Rich Text Editor, main" at bounding box center [784, 313] width 771 height 47
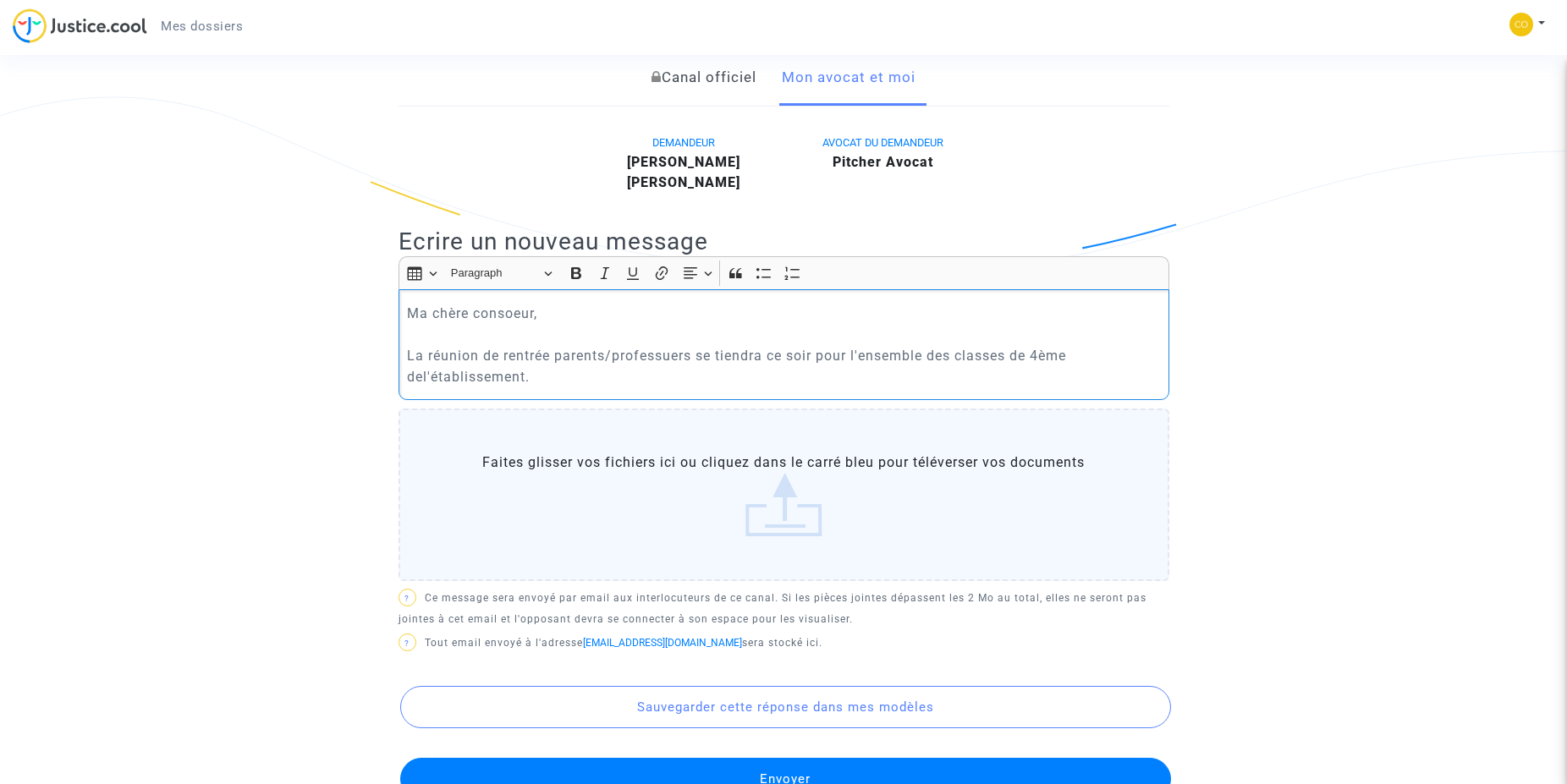
click at [421, 378] on p "Ma chère consoeur, La réunion de rentrée parents/professuers se tiendra ce soir…" at bounding box center [784, 344] width 754 height 84
click at [548, 380] on p "Ma chère consoeur, La réunion de rentrée parents/professeurs se tiendra ce soir…" at bounding box center [784, 344] width 754 height 84
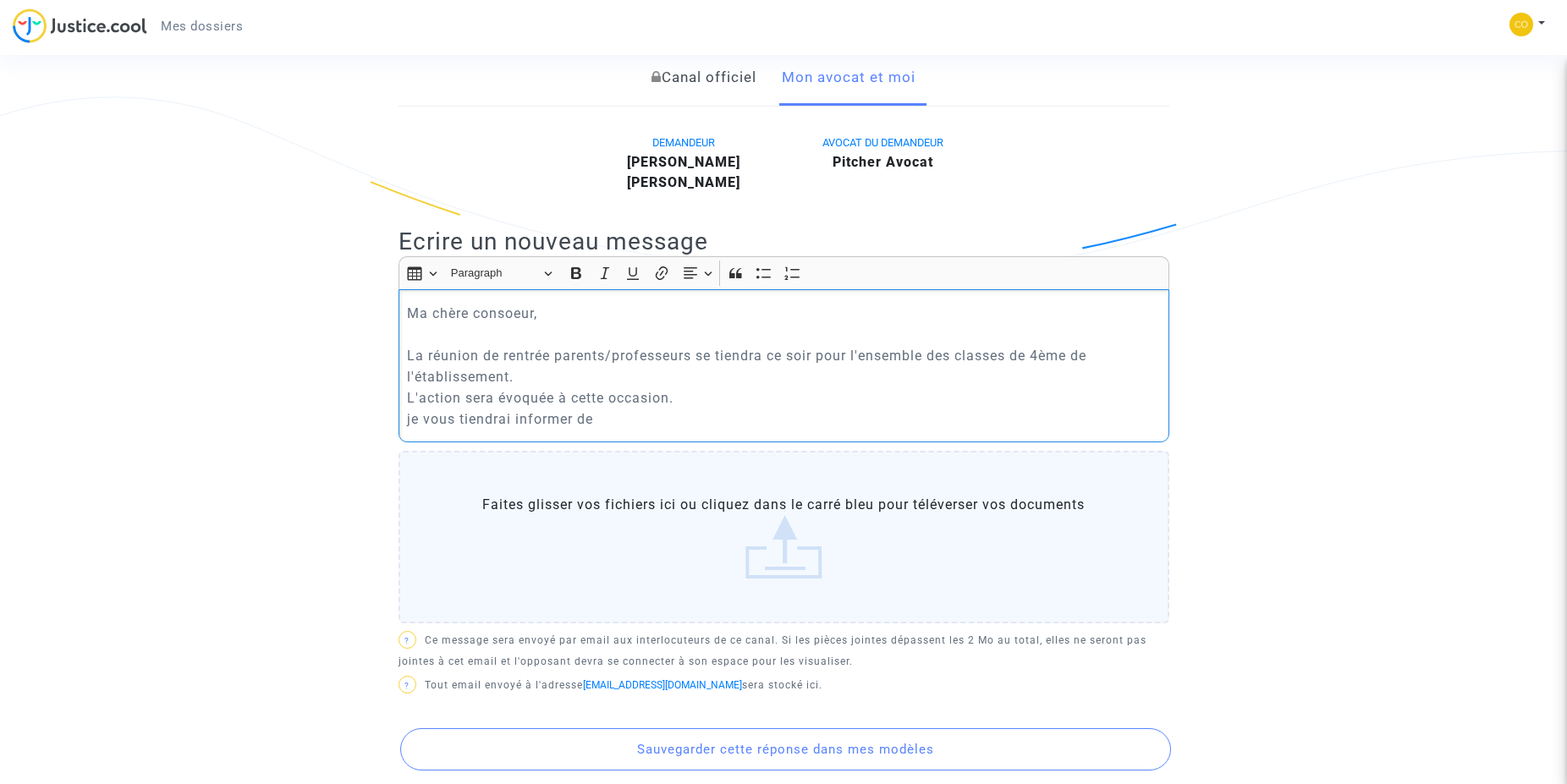
click at [414, 412] on p "Ma chère consoeur, La réunion de rentrée parents/professeurs se tiendra ce soir…" at bounding box center [784, 366] width 754 height 127
click at [627, 421] on p "Ma chère consœur, La réunion de rentrée parents/professeurs se tiendra ce soir …" at bounding box center [784, 366] width 754 height 127
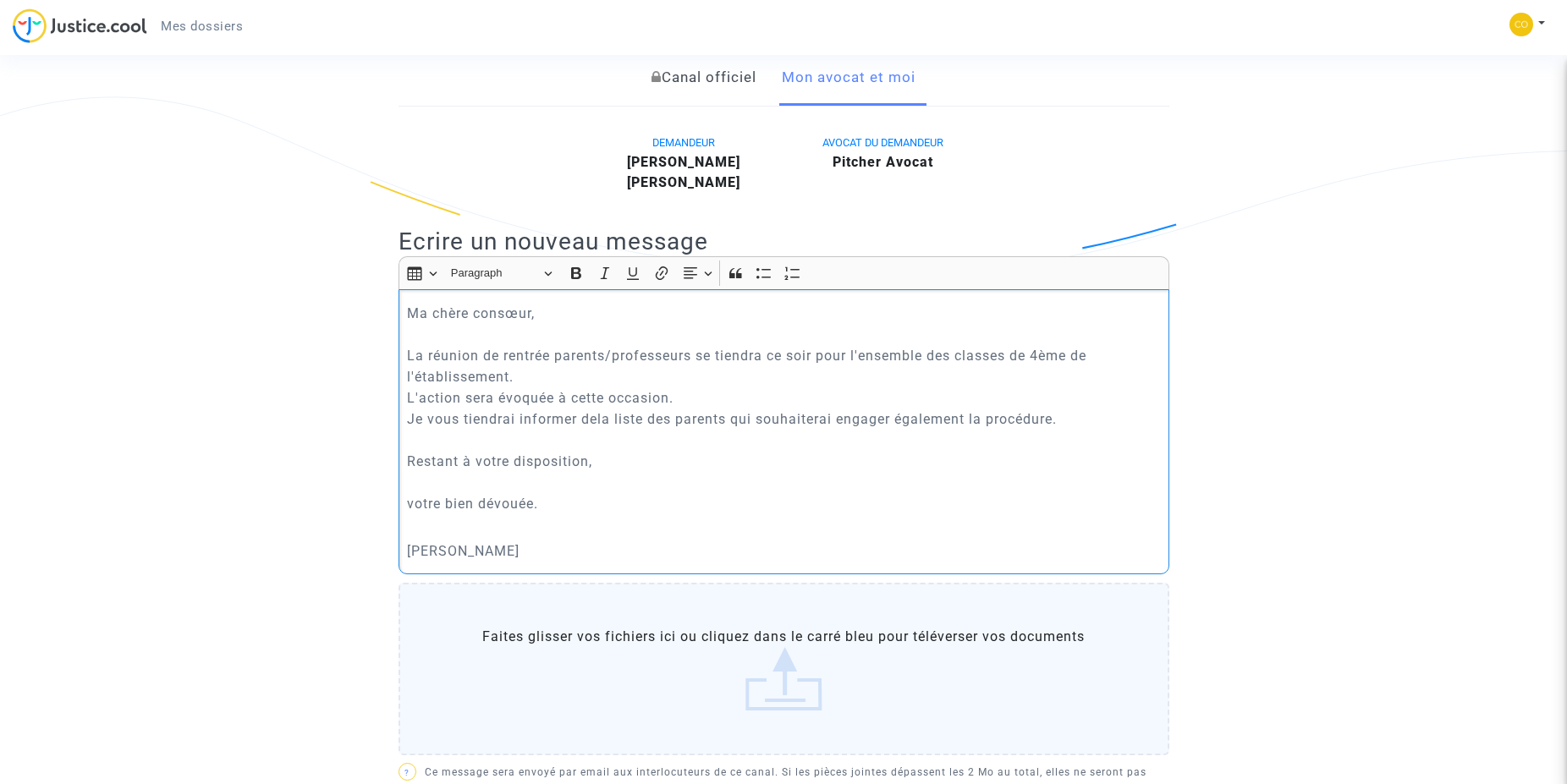
click at [414, 500] on p "Ma chère consœur, La réunion de rentrée parents/professeurs se tiendra ce soir …" at bounding box center [784, 408] width 754 height 212
click at [595, 422] on p "Ma chère consœur, La réunion de rentrée parents/professeurs se tiendra ce soir …" at bounding box center [784, 408] width 754 height 212
click at [577, 420] on p "Ma chère consœur, La réunion de rentrée parents/professeurs se tiendra ce soir …" at bounding box center [784, 408] width 754 height 212
click at [841, 420] on p "Ma chère consœur, La réunion de rentrée parents/professeurs se tiendra ce soir …" at bounding box center [784, 408] width 754 height 212
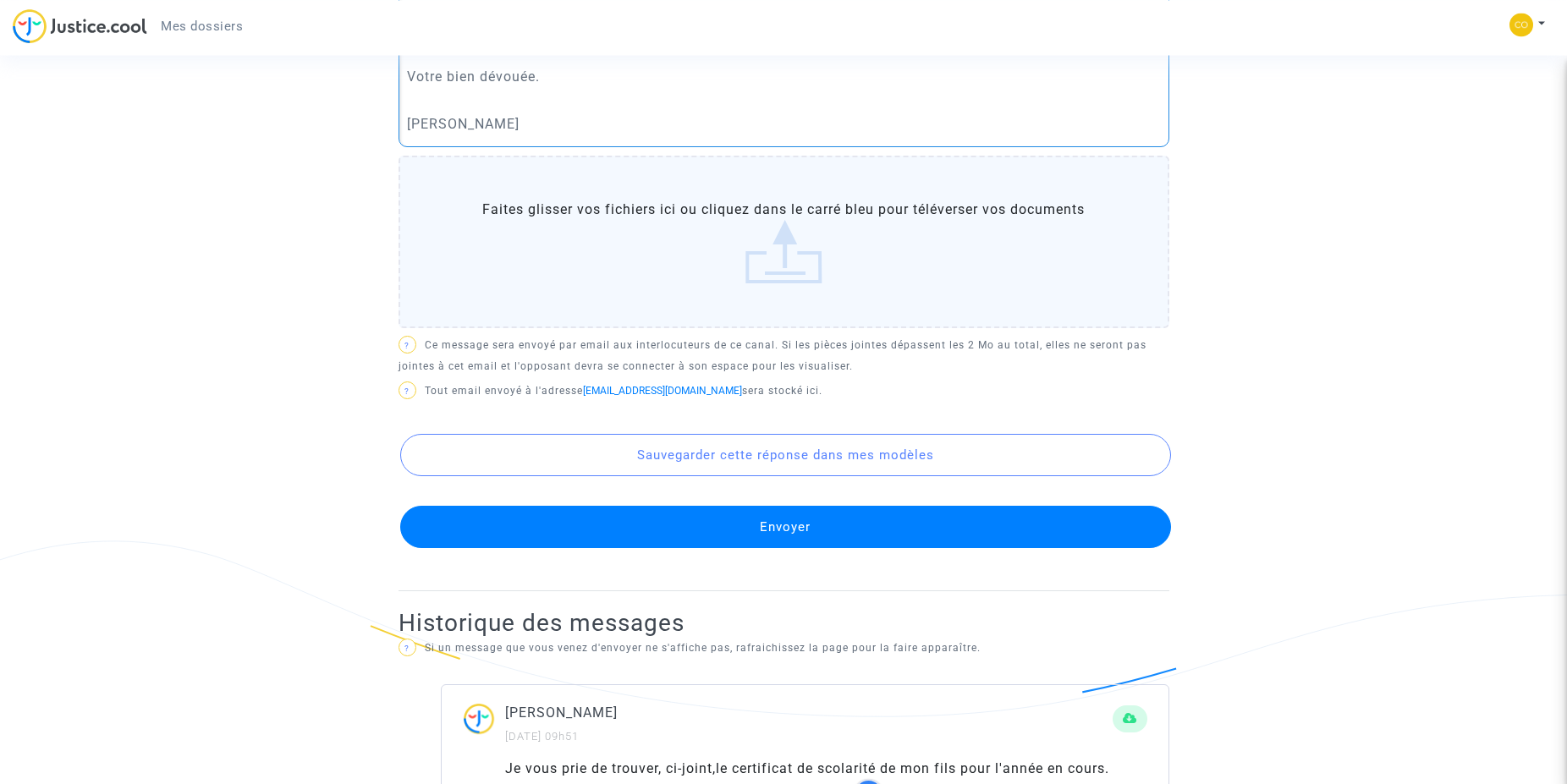
scroll to position [780, 0]
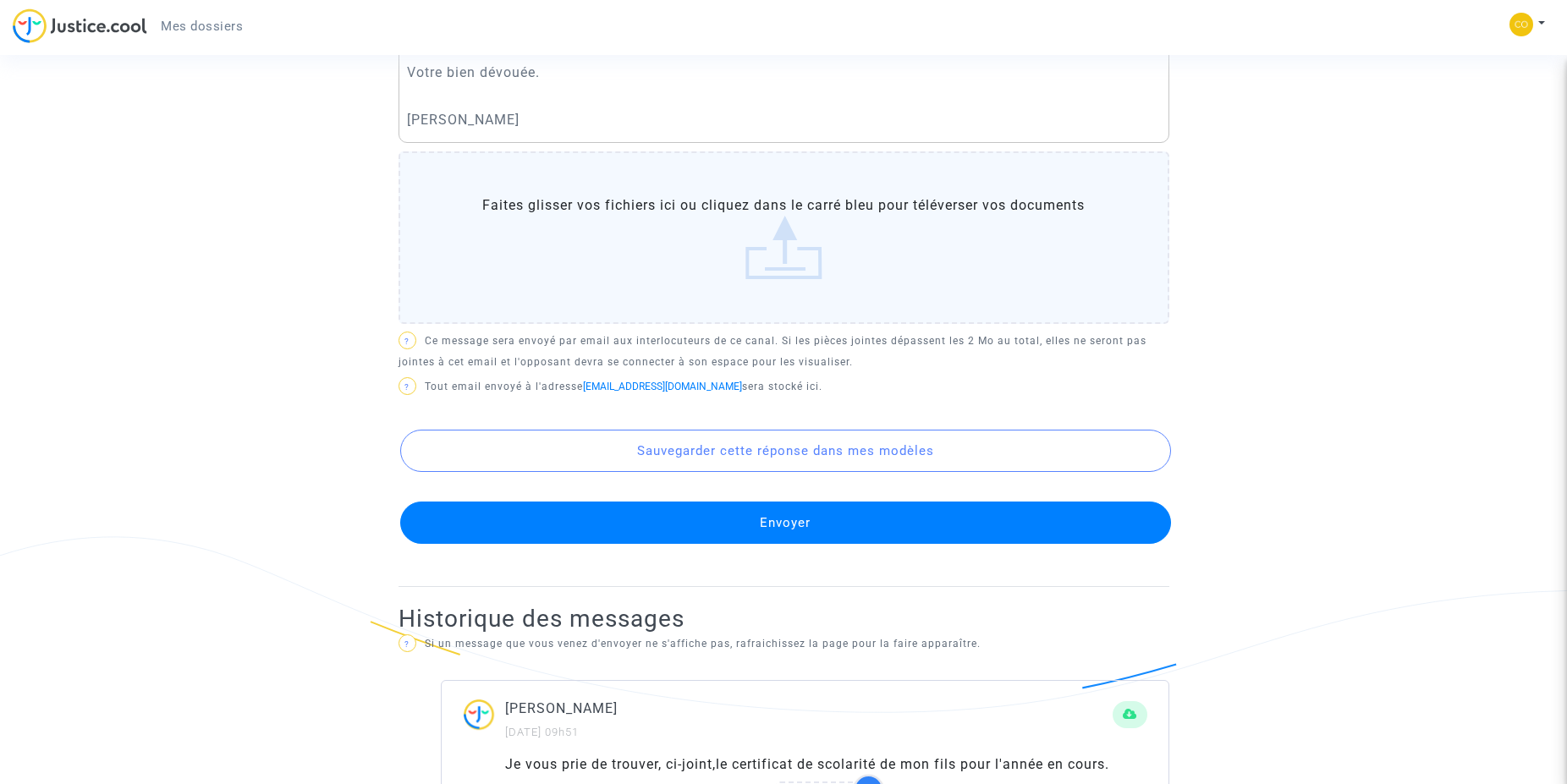
click at [837, 530] on button "Envoyer" at bounding box center [785, 522] width 771 height 43
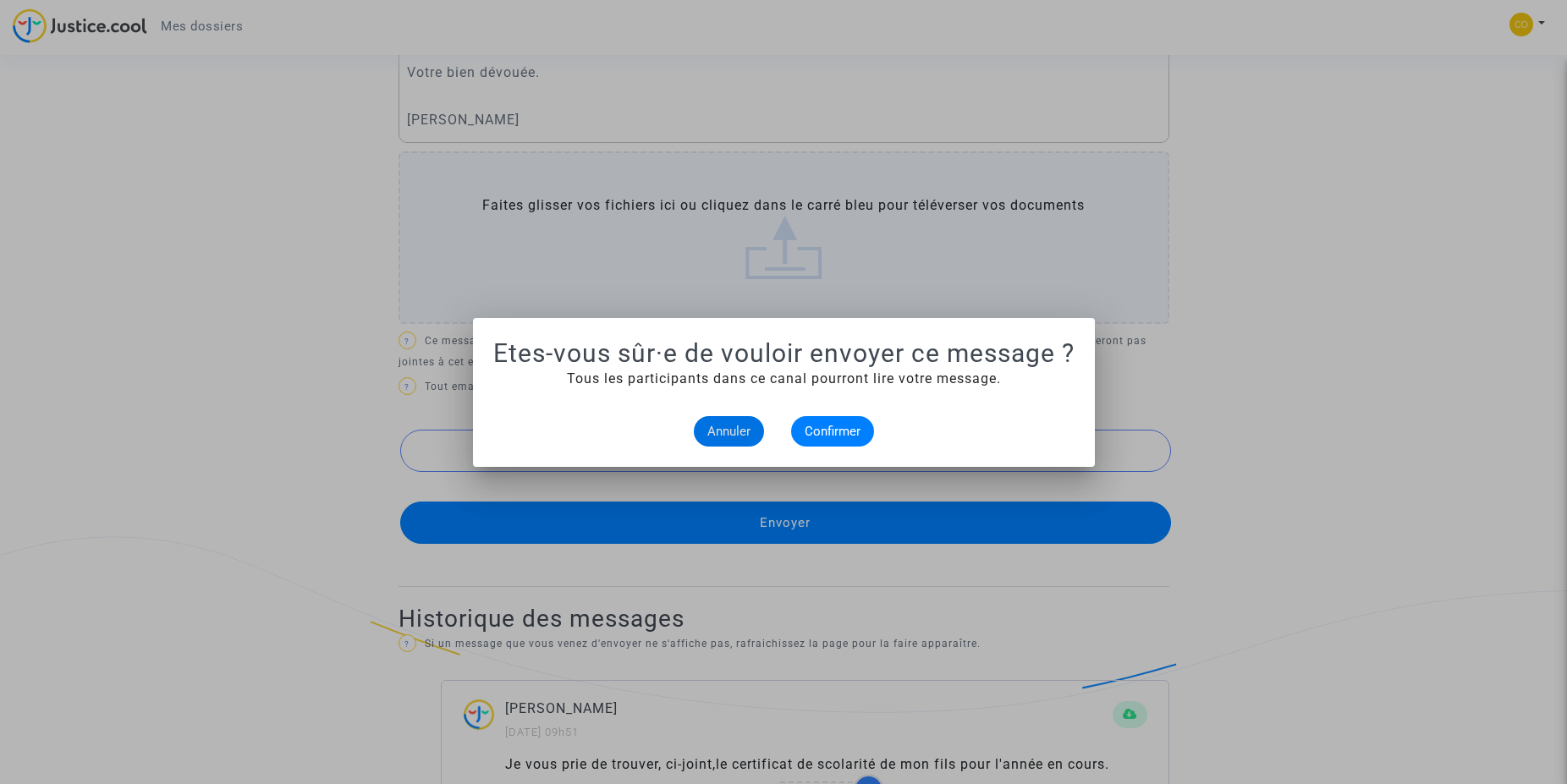
scroll to position [0, 0]
click at [816, 435] on span "Confirmer" at bounding box center [833, 432] width 55 height 15
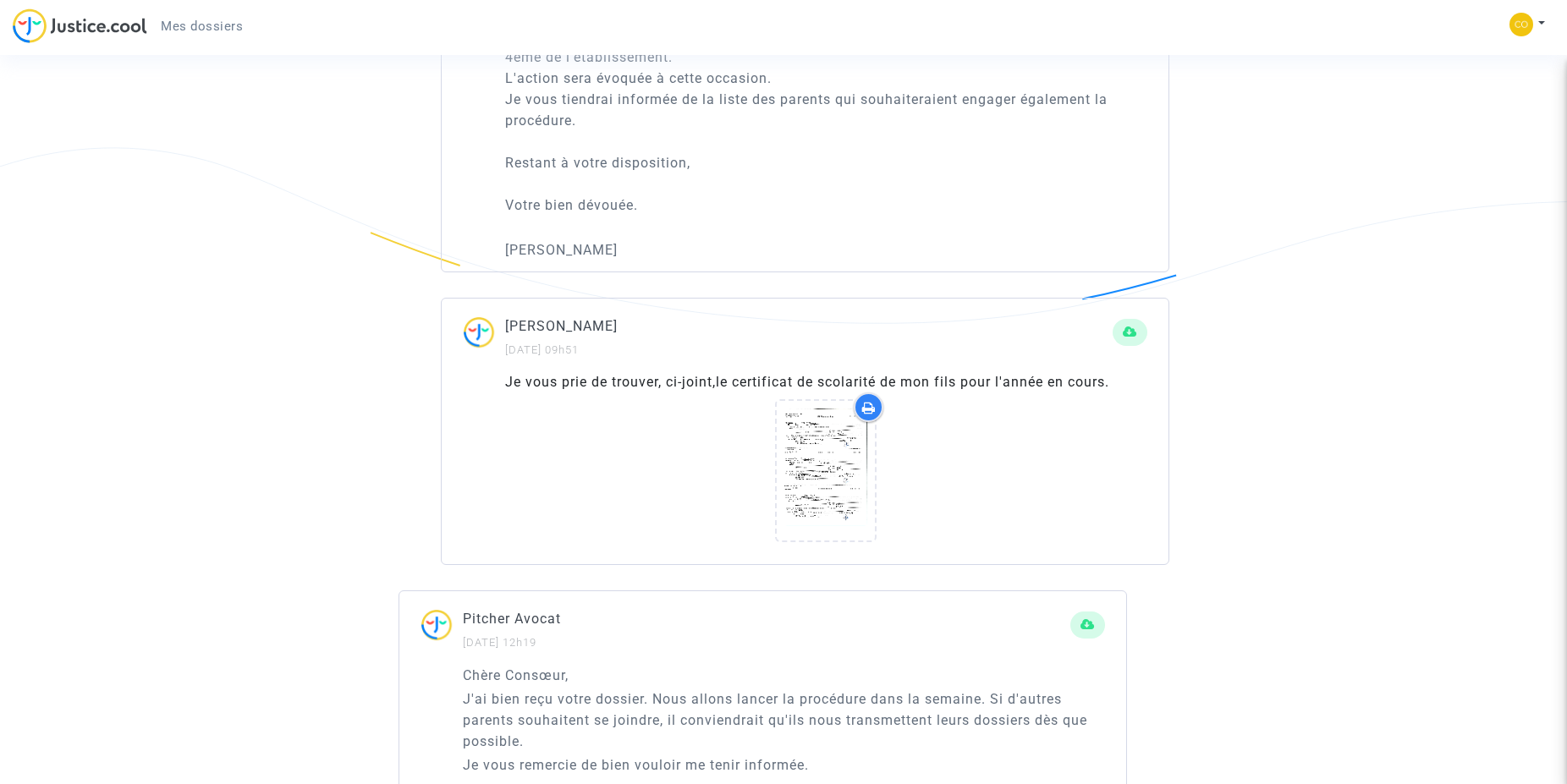
scroll to position [1255, 0]
